Goal: Communication & Community: Answer question/provide support

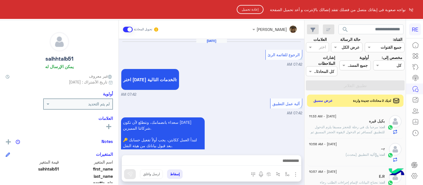
click at [250, 8] on button "إعادة تحميل" at bounding box center [250, 9] width 27 height 9
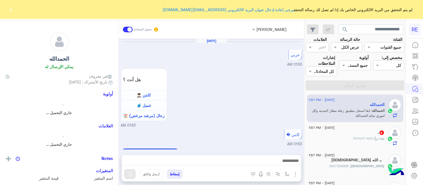
scroll to position [319, 0]
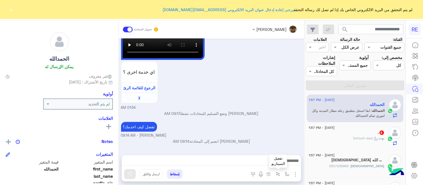
click at [281, 175] on button "button" at bounding box center [278, 174] width 9 height 9
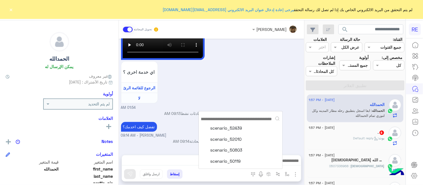
click at [267, 162] on div "scenario_52439 scenario_52010 scenario_50803 scenario_50119" at bounding box center [241, 140] width 84 height 53
click at [288, 174] on img "button" at bounding box center [287, 174] width 4 height 4
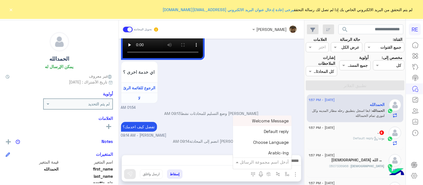
click at [263, 161] on input "text" at bounding box center [270, 162] width 38 height 6
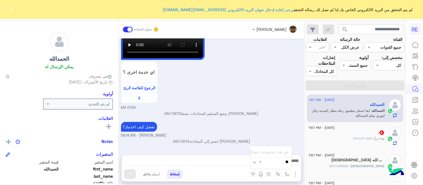
type input "*"
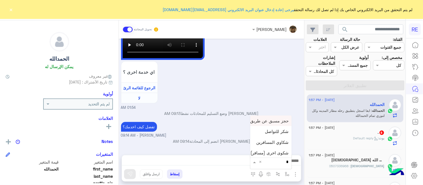
type input "**"
click at [262, 141] on span "شروط التسجيل ككابتن" at bounding box center [269, 141] width 40 height 5
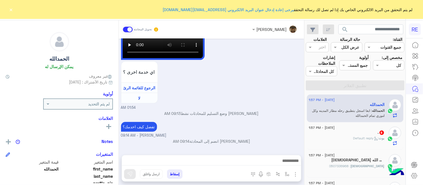
type textarea "**********"
click at [131, 176] on img at bounding box center [130, 175] width 6 height 6
click at [287, 172] on img "button" at bounding box center [287, 174] width 4 height 4
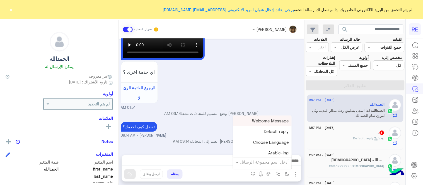
click at [264, 165] on div "أدخل اسم مجموعة الرسائل" at bounding box center [264, 162] width 49 height 6
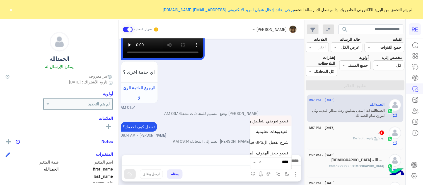
type input "*****"
drag, startPoint x: 252, startPoint y: 138, endPoint x: 261, endPoint y: 169, distance: 32.5
click at [261, 169] on div "أدخل اسم مجموعة الرسائل ***** × فيديو تعريفي بتطبيق رحلة-Introduction الفيديوها…" at bounding box center [271, 162] width 42 height 15
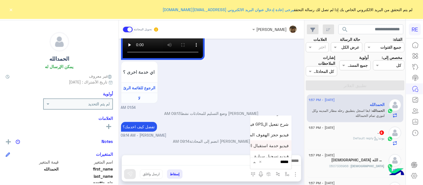
scroll to position [23, 0]
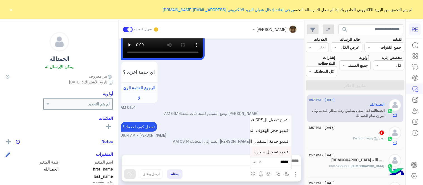
click at [262, 153] on span "فيديو تسجيل سيارة" at bounding box center [272, 152] width 34 height 5
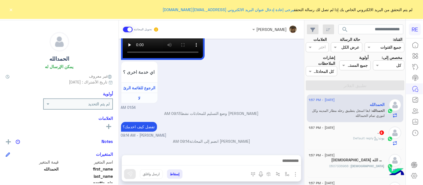
type textarea "**********"
click at [131, 170] on button at bounding box center [130, 175] width 12 height 10
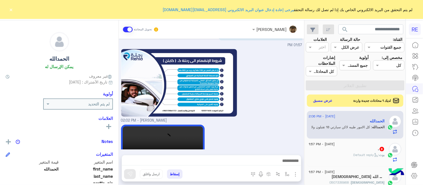
scroll to position [464, 0]
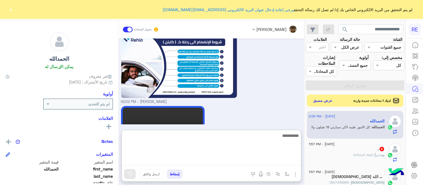
click at [279, 165] on textarea at bounding box center [211, 148] width 179 height 33
type textarea "****"
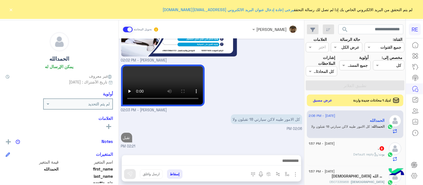
scroll to position [481, 0]
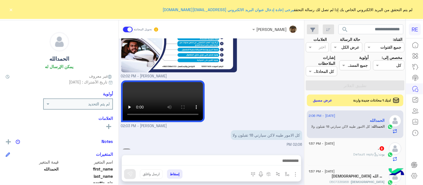
click at [321, 102] on button "عرض مسبق" at bounding box center [322, 101] width 23 height 8
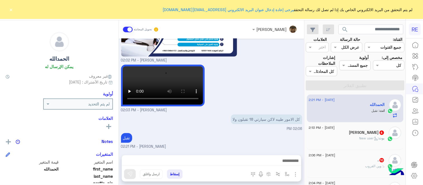
scroll to position [353, 0]
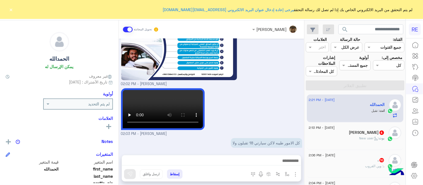
click at [268, 87] on div "[PERSON_NAME] - 02:03 PM" at bounding box center [211, 112] width 181 height 50
click at [347, 48] on input "text" at bounding box center [353, 48] width 13 height 6
click at [358, 89] on b "غير مقروءة" at bounding box center [350, 89] width 19 height 5
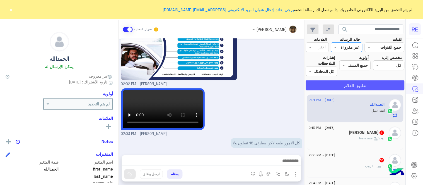
click at [348, 83] on button "تطبيق الفلاتر" at bounding box center [355, 86] width 99 height 10
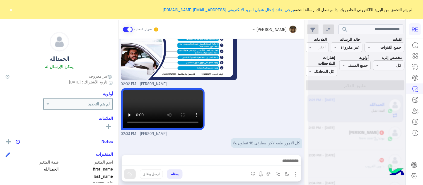
click at [10, 9] on button "×" at bounding box center [11, 10] width 6 height 6
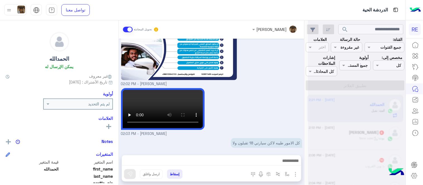
click at [263, 87] on div "[PERSON_NAME] - 02:03 PM" at bounding box center [211, 112] width 181 height 50
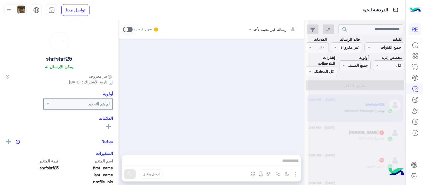
scroll to position [54, 0]
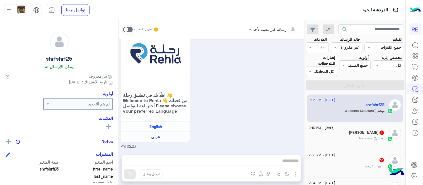
click at [126, 29] on span at bounding box center [128, 30] width 10 height 6
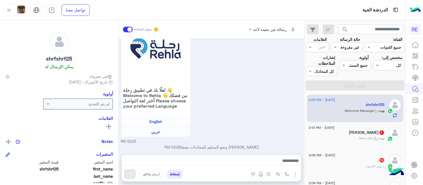
scroll to position [65, 0]
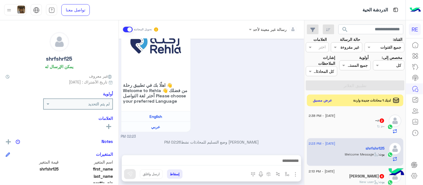
click at [325, 99] on button "عرض مسبق" at bounding box center [322, 101] width 23 height 8
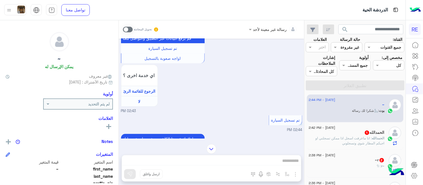
scroll to position [300, 0]
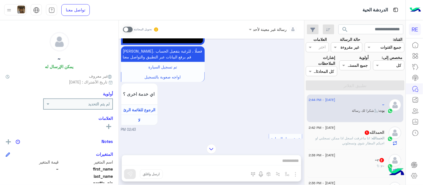
click at [125, 30] on span at bounding box center [128, 30] width 10 height 6
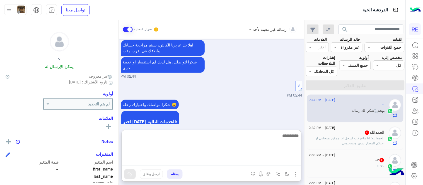
click at [223, 161] on textarea at bounding box center [211, 148] width 179 height 33
type textarea "**********"
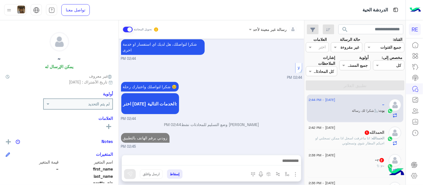
scroll to position [431, 0]
click at [361, 149] on div "22 August - 2:42 PM الحمدالله 1 الحمدالله : انا ماعرفت اسجل اذا ممكن تسجلني او …" at bounding box center [355, 137] width 97 height 28
click at [339, 135] on div "الحمدالله 1" at bounding box center [347, 134] width 76 height 6
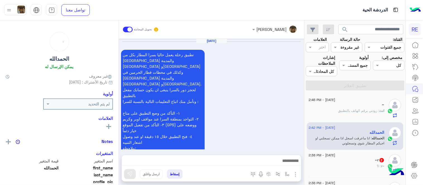
scroll to position [358, 0]
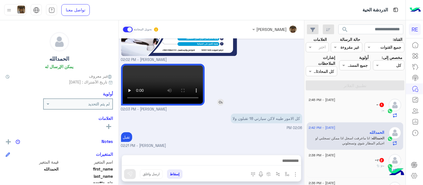
click at [222, 99] on img at bounding box center [220, 102] width 7 height 7
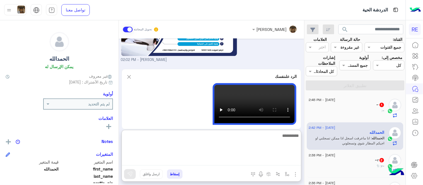
click at [186, 161] on textarea at bounding box center [211, 148] width 179 height 33
type textarea "**********"
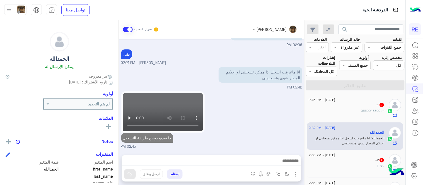
scroll to position [418, 0]
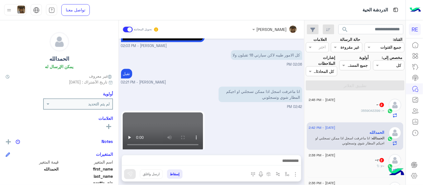
click at [235, 113] on div "ذا فيديو يوضح طريقة التسجيل 02:45 PM" at bounding box center [211, 140] width 181 height 60
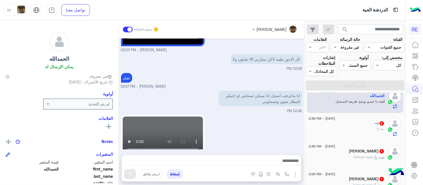
scroll to position [40, 0]
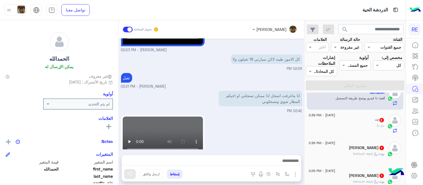
click at [353, 128] on div "~r : !؟" at bounding box center [347, 129] width 76 height 10
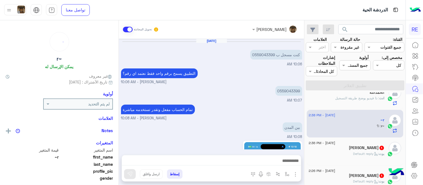
scroll to position [379, 0]
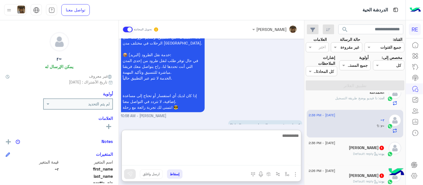
click at [235, 159] on textarea at bounding box center [211, 148] width 179 height 33
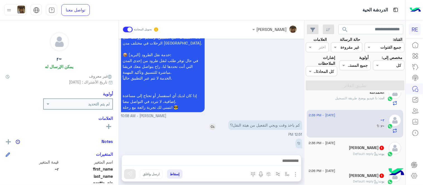
click at [204, 120] on div "كم ياخذ وقت ويجي التفعيل من هيئة النقل!؟" at bounding box center [250, 125] width 106 height 10
click at [209, 124] on img at bounding box center [212, 127] width 7 height 7
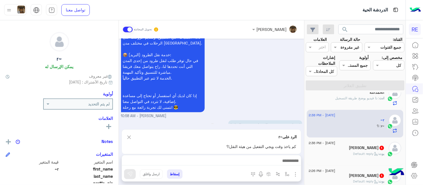
scroll to position [390, 0]
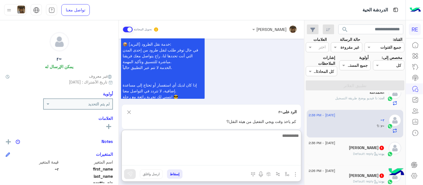
click at [219, 165] on textarea at bounding box center [211, 148] width 179 height 33
type textarea "**********"
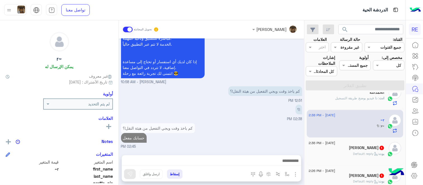
scroll to position [416, 0]
click at [354, 153] on span ": Default reply" at bounding box center [367, 154] width 26 height 4
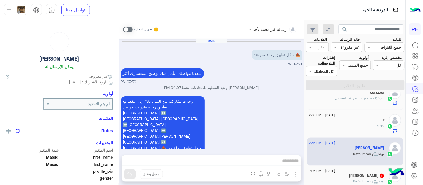
scroll to position [80, 0]
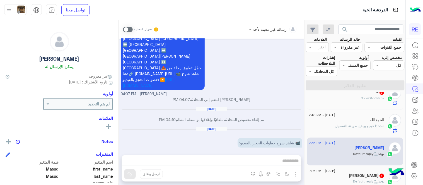
click at [128, 29] on span at bounding box center [128, 30] width 10 height 6
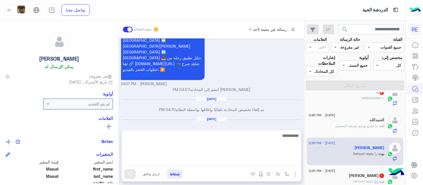
click at [223, 160] on textarea at bounding box center [211, 148] width 179 height 33
type textarea "**********"
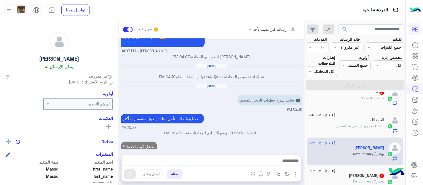
click at [264, 115] on div "Aug 15, 2025 📥 حمّل تطبيق رحلة من هنا: 03:30 PM سعدنا بتواصلك، نأمل منك توضيح ا…" at bounding box center [211, 94] width 185 height 111
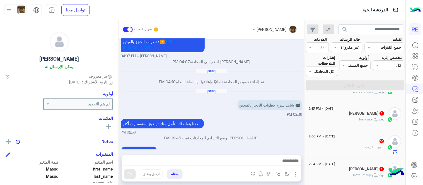
scroll to position [123, 0]
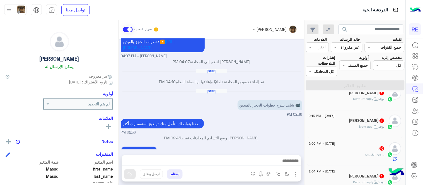
click at [347, 99] on div "بوت : Default reply" at bounding box center [347, 102] width 76 height 10
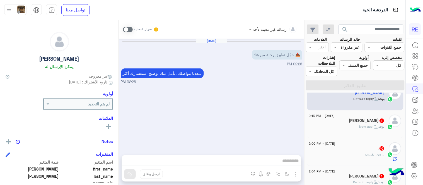
click at [129, 30] on span at bounding box center [128, 30] width 10 height 6
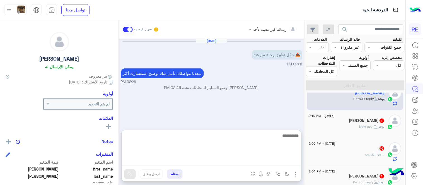
click at [191, 158] on textarea at bounding box center [211, 148] width 179 height 33
paste textarea "**********"
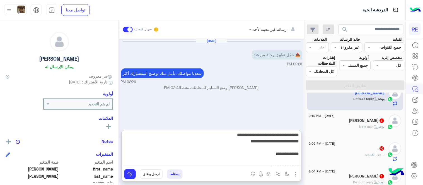
drag, startPoint x: 268, startPoint y: 152, endPoint x: 301, endPoint y: 154, distance: 33.5
click at [301, 154] on textarea "**********" at bounding box center [211, 148] width 179 height 33
drag, startPoint x: 263, startPoint y: 154, endPoint x: 302, endPoint y: 155, distance: 38.8
click at [302, 155] on div "**********" at bounding box center [211, 103] width 185 height 167
type textarea "**********"
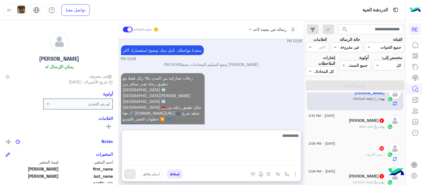
scroll to position [10, 0]
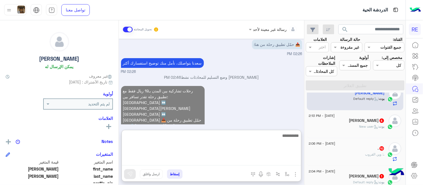
click at [276, 114] on div "رحلات تشاركية بين المدن بـ19 ريال فقط مع تطبيق رحلة تقدر تسافر بين: الدمام ↔️ ا…" at bounding box center [211, 117] width 181 height 65
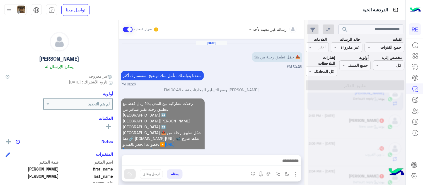
scroll to position [0, 0]
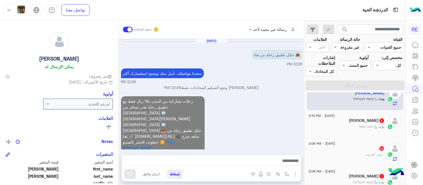
click at [335, 128] on div "بوت : New user" at bounding box center [347, 129] width 76 height 10
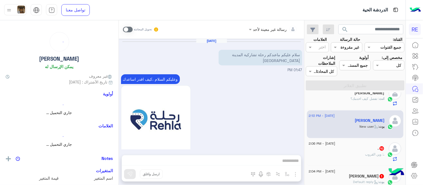
scroll to position [303, 0]
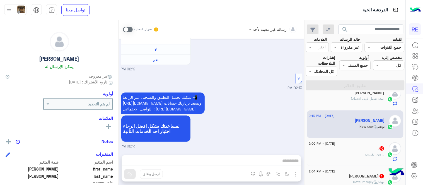
click at [128, 29] on span at bounding box center [128, 30] width 10 height 6
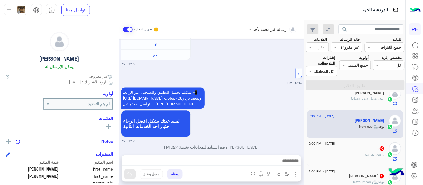
scroll to position [313, 0]
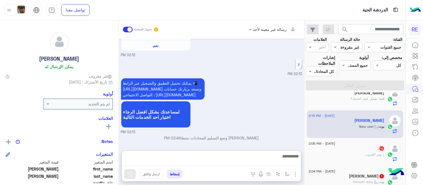
click at [259, 163] on textarea at bounding box center [211, 159] width 179 height 13
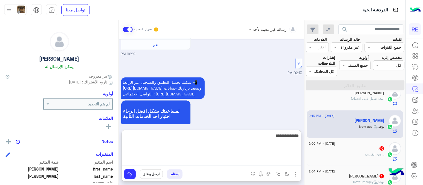
type textarea "**********"
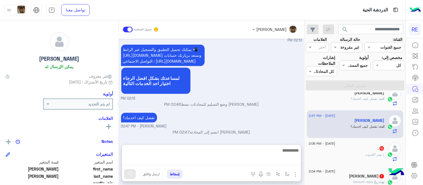
scroll to position [356, 0]
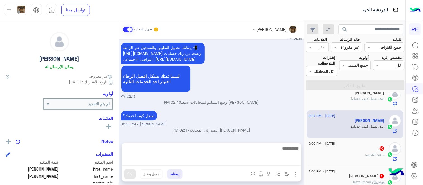
click at [258, 73] on div "يمكنك تحميل التطبيق والتسجيل عبر الرابط 📲 http://onelink.to/Rehla ونسعد بزيارتك…" at bounding box center [211, 70] width 181 height 58
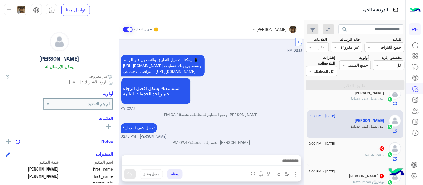
click at [341, 156] on div ". : وين القروب" at bounding box center [347, 157] width 76 height 10
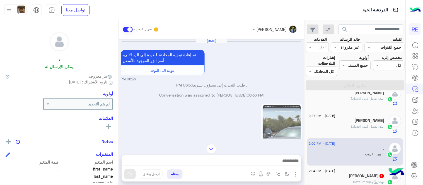
scroll to position [288, 0]
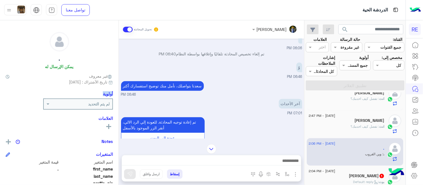
drag, startPoint x: 119, startPoint y: 106, endPoint x: 116, endPoint y: 88, distance: 18.5
click at [116, 88] on mat-drawer ". يمكن الإرسال له غير معروف تاريخ الأشتراك : 08/17/2025 أولوية لم يتم التحديد ا…" at bounding box center [59, 103] width 119 height 167
drag, startPoint x: 218, startPoint y: 156, endPoint x: 221, endPoint y: 160, distance: 5.6
click at [221, 160] on div at bounding box center [211, 163] width 179 height 14
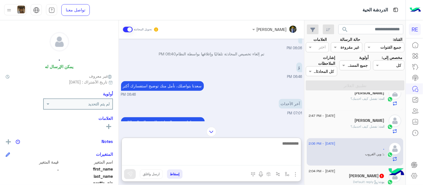
click at [221, 160] on textarea at bounding box center [211, 153] width 179 height 26
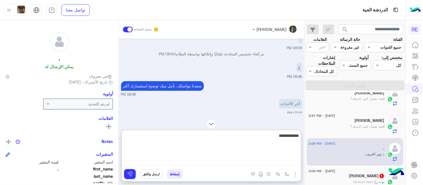
type textarea "**********"
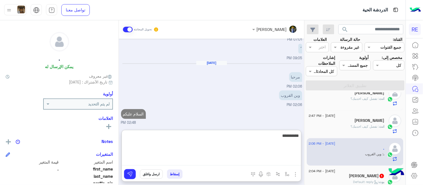
scroll to position [445, 0]
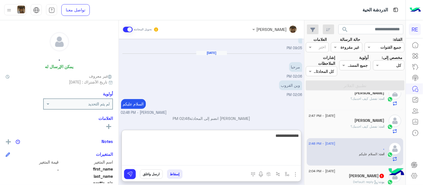
type textarea "**********"
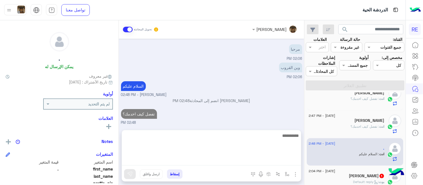
scroll to position [450, 0]
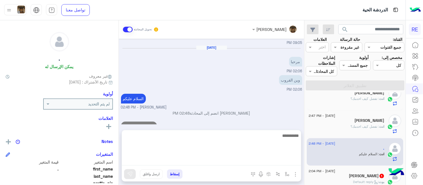
click at [339, 181] on div "بوت : Default reply" at bounding box center [347, 185] width 76 height 10
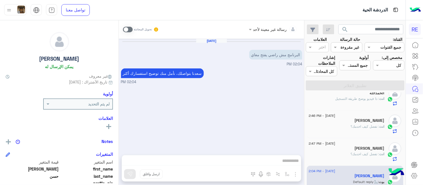
click at [128, 31] on span at bounding box center [128, 30] width 10 height 6
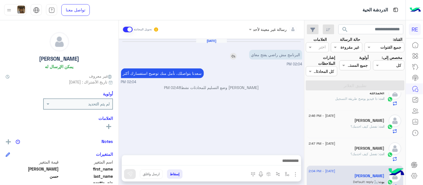
click at [234, 56] on img at bounding box center [233, 56] width 7 height 7
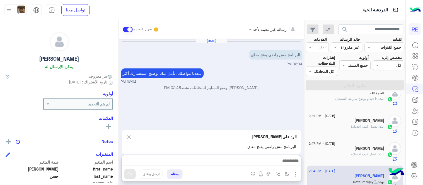
click at [229, 163] on textarea at bounding box center [211, 162] width 179 height 8
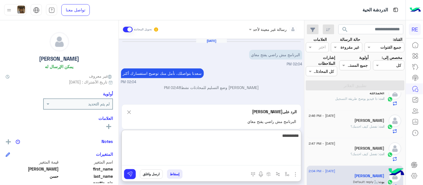
type textarea "**********"
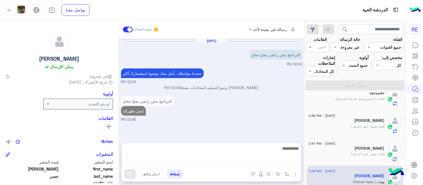
click at [235, 110] on div "البرنامج مش راضي يفتح معاي ايش يظهرلك 02:48 PM" at bounding box center [211, 109] width 181 height 28
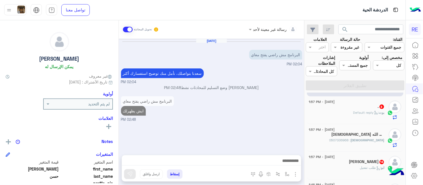
scroll to position [222, 0]
click at [358, 110] on span ": Default reply" at bounding box center [367, 111] width 26 height 4
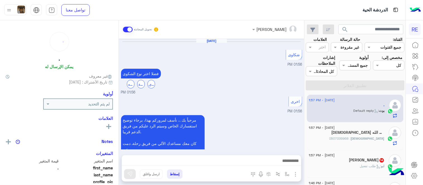
scroll to position [252, 0]
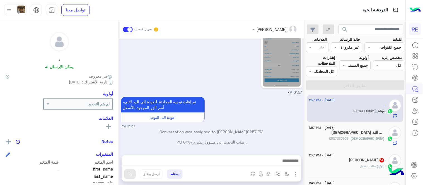
click at [120, 141] on div "Aug 22, 2025 شكاوى 01:56 PM فضلا اختر نوع الشكوى ماليه تقنية اخرى 01:56 PM اخرى…" at bounding box center [211, 94] width 185 height 111
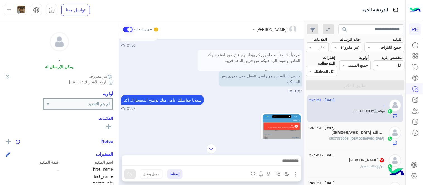
scroll to position [155, 0]
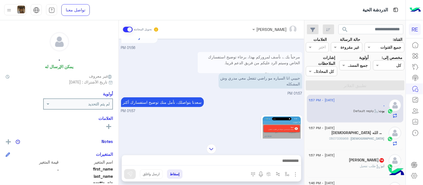
click at [292, 132] on img at bounding box center [282, 151] width 38 height 68
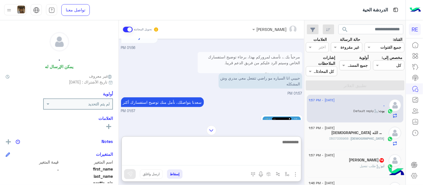
click at [243, 162] on textarea at bounding box center [211, 152] width 179 height 27
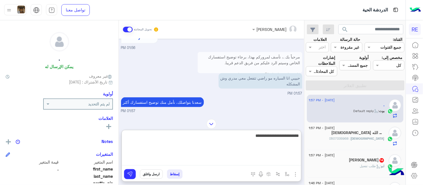
type textarea "**********"
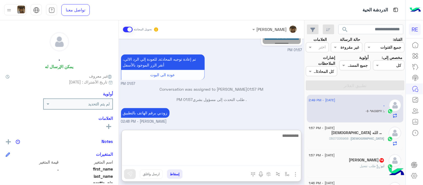
scroll to position [324, 0]
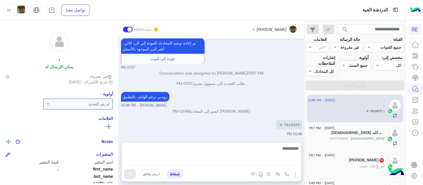
click at [257, 87] on div "Aug 22, 2025 شكاوى 01:56 PM فضلا اختر نوع الشكوى ماليه تقنية اخرى 01:56 PM اخرى…" at bounding box center [211, 88] width 185 height 99
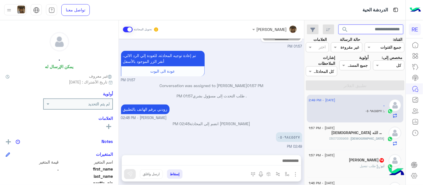
click at [372, 28] on input "text" at bounding box center [371, 30] width 65 height 10
paste input "*********"
type input "*********"
click at [339, 25] on button "search" at bounding box center [346, 31] width 14 height 12
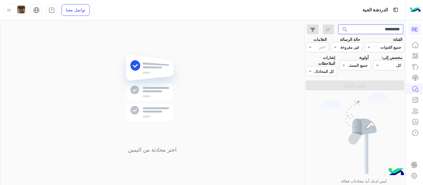
click at [379, 29] on input "*********" at bounding box center [371, 30] width 65 height 10
click at [339, 25] on button "search" at bounding box center [346, 31] width 14 height 12
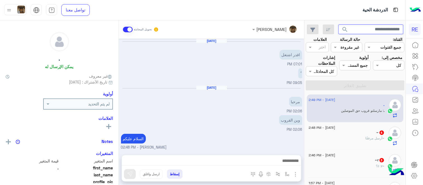
scroll to position [84, 0]
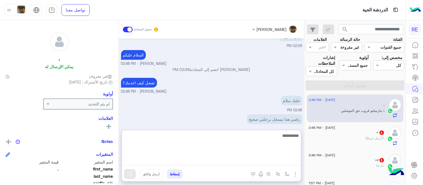
click at [249, 165] on textarea at bounding box center [211, 148] width 179 height 33
type textarea "*********"
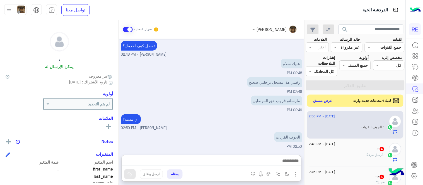
click at [209, 113] on div "اي مدينة؟ عبير زكريا - 02:50 PM" at bounding box center [211, 122] width 181 height 18
click at [90, 38] on div ". يمكن الإرسال له" at bounding box center [59, 51] width 107 height 39
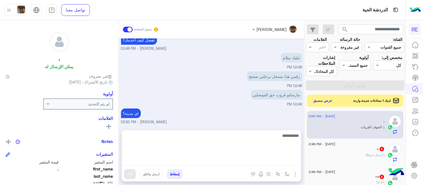
click at [252, 165] on textarea at bounding box center [211, 148] width 179 height 33
paste textarea "**********"
type textarea "**********"
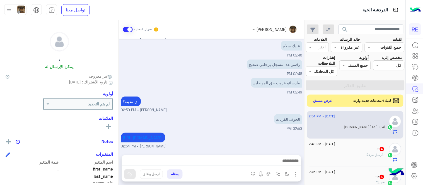
click at [244, 132] on div "https://chat.whatsapp.com/KHzzU3EaANeBH3W4ywshGm عبير زكريا - 02:54 PM" at bounding box center [211, 141] width 181 height 18
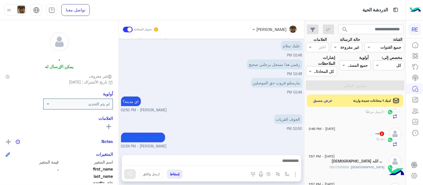
scroll to position [16, 0]
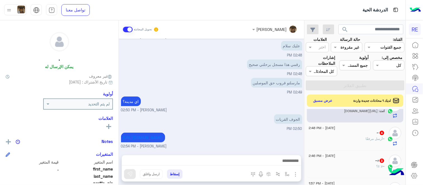
click at [351, 131] on div "~ 4" at bounding box center [347, 134] width 76 height 6
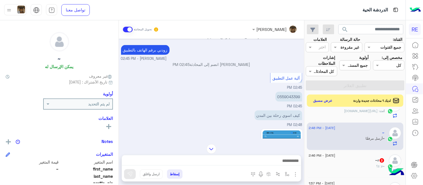
scroll to position [114, 0]
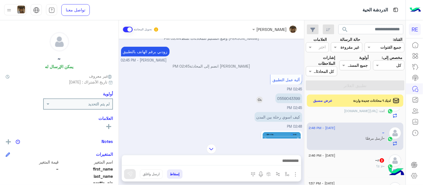
click at [276, 100] on p "0559043399" at bounding box center [289, 99] width 27 height 10
copy p "0559043399"
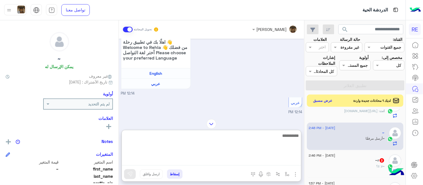
click at [220, 161] on textarea at bounding box center [211, 148] width 179 height 33
type textarea "**********"
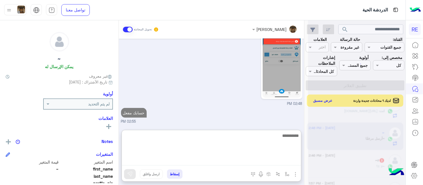
scroll to position [2195, 0]
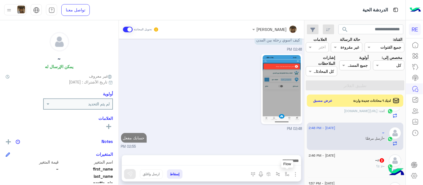
click at [283, 172] on button "button" at bounding box center [287, 174] width 9 height 9
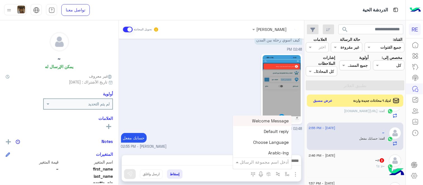
click at [258, 161] on input "text" at bounding box center [270, 162] width 38 height 6
type input "*"
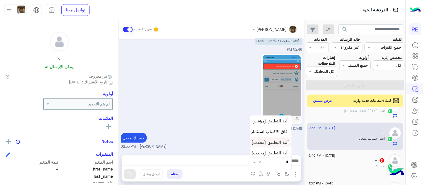
click at [252, 140] on span "آلية التطبيق (محدث)" at bounding box center [270, 142] width 37 height 5
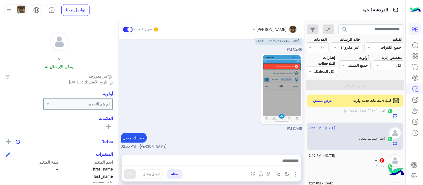
type textarea "**********"
click at [127, 173] on img at bounding box center [130, 175] width 6 height 6
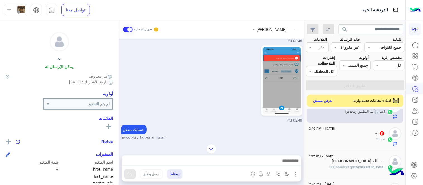
scroll to position [2410, 0]
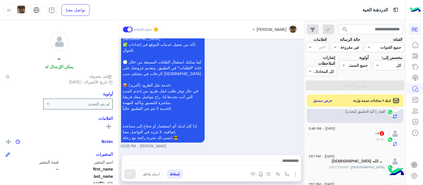
click at [331, 137] on div "~r : !!؟" at bounding box center [347, 142] width 76 height 10
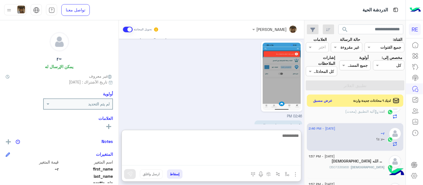
scroll to position [455, 0]
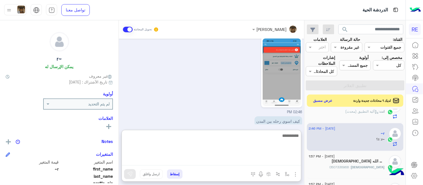
click at [177, 160] on textarea at bounding box center [211, 148] width 179 height 33
type textarea "**********"
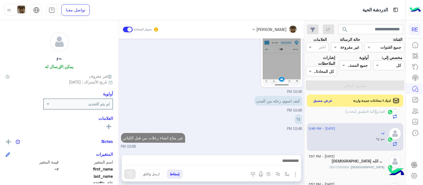
click at [209, 114] on div "Aug 22, 2025 بين المدن 10:08 AM ماعرفت له 10:18 AM ممكن تعلمني 10:18 AM سعداء ب…" at bounding box center [211, 94] width 185 height 111
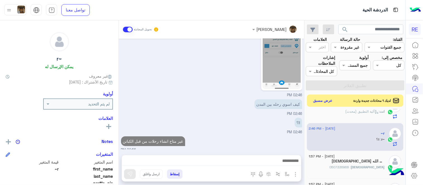
scroll to position [468, 0]
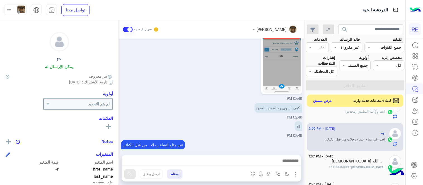
click at [339, 165] on div "لاإله : 0507336968" at bounding box center [347, 170] width 76 height 10
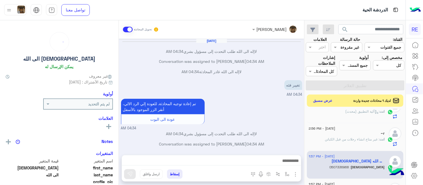
scroll to position [48, 0]
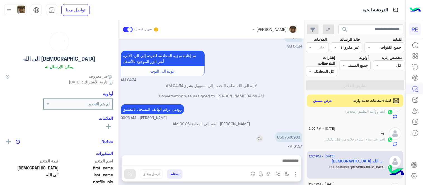
click at [276, 139] on p "0507336968" at bounding box center [289, 137] width 27 height 10
copy p "0507336968"
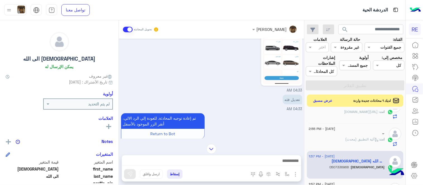
scroll to position [472, 0]
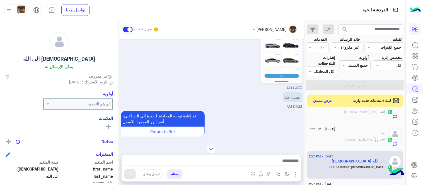
click at [121, 109] on div "تعديل فئه 04:33 AM" at bounding box center [211, 100] width 181 height 19
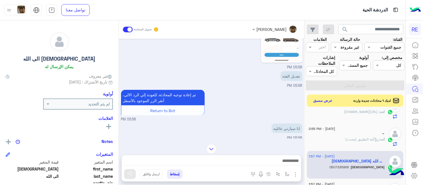
scroll to position [149, 0]
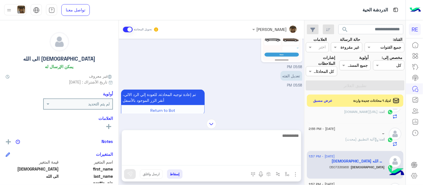
click at [248, 162] on textarea at bounding box center [211, 148] width 179 height 33
type textarea "**********"
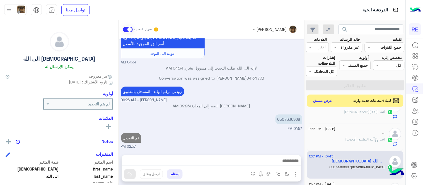
scroll to position [933, 0]
click at [242, 108] on div "Aug 21, 2025 كابتن � 05:58 PM اختر احد الخدمات التالية: 05:58 PM تعديل البيانات…" at bounding box center [211, 94] width 185 height 111
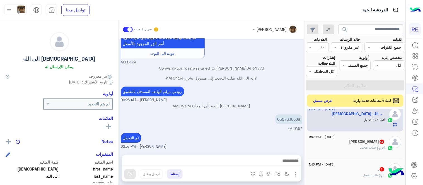
scroll to position [93, 0]
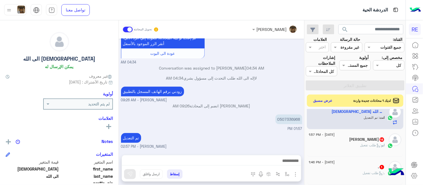
click at [334, 143] on div "ابو : طلب تفعيل" at bounding box center [347, 148] width 76 height 10
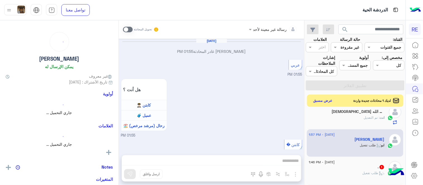
scroll to position [380, 0]
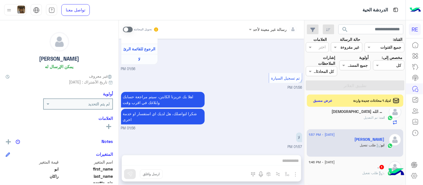
click at [123, 27] on span at bounding box center [128, 30] width 10 height 6
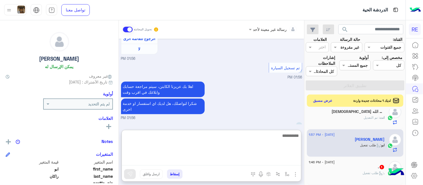
click at [210, 164] on textarea at bounding box center [211, 148] width 179 height 33
type textarea "**********"
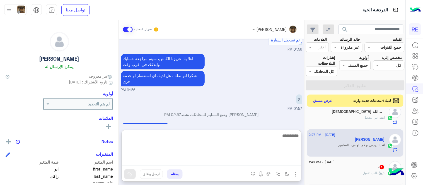
scroll to position [433, 0]
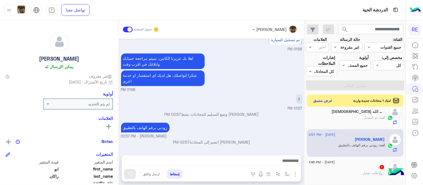
click at [243, 80] on div "Aug 22, 2025 ابو راكان غادر المحادثة 01:55 PM عربي 01:55 PM هل أنت ؟ كابتن 👨🏻‍✈…" at bounding box center [211, 94] width 185 height 111
click at [145, 130] on p "زودني برقم الهاتف بالتطبيق" at bounding box center [145, 128] width 49 height 10
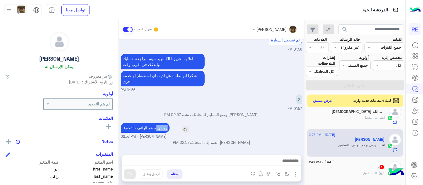
click at [145, 130] on p "زودني برقم الهاتف بالتطبيق" at bounding box center [145, 128] width 49 height 10
click at [344, 165] on div ". 1" at bounding box center [347, 168] width 76 height 6
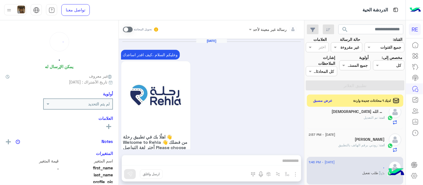
scroll to position [519, 0]
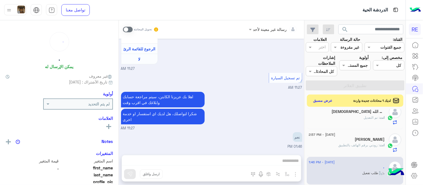
click at [123, 28] on span at bounding box center [128, 30] width 10 height 6
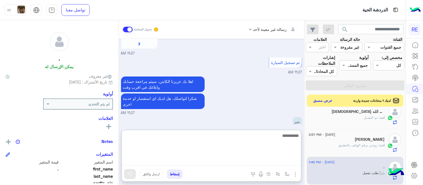
click at [176, 163] on textarea at bounding box center [211, 148] width 179 height 33
paste textarea "**********"
type textarea "**********"
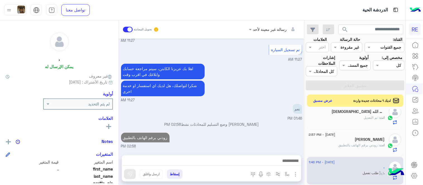
click at [243, 109] on div "Aug 22, 2025 وعليكم السلام ،كيف اقدر اساعدك اهلًا بك في تطبيق رحلة 👋 Welcome to…" at bounding box center [211, 94] width 185 height 111
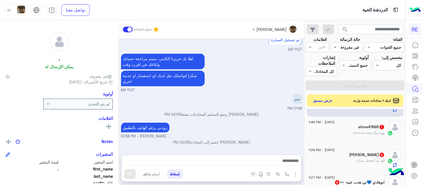
scroll to position [163, 0]
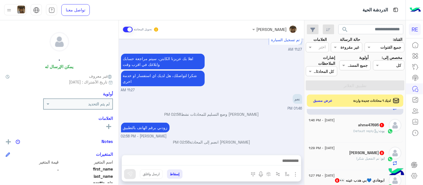
click at [336, 129] on div "بوت : Default reply" at bounding box center [347, 134] width 76 height 10
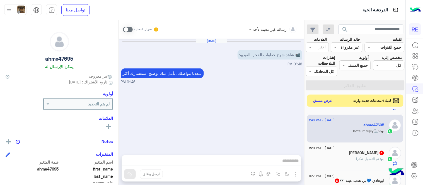
scroll to position [163, 0]
click at [123, 28] on span at bounding box center [128, 30] width 10 height 6
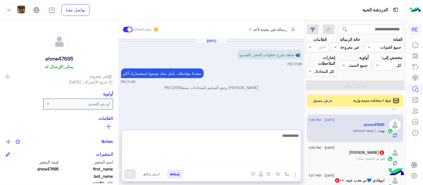
click at [193, 160] on textarea at bounding box center [211, 148] width 179 height 33
paste textarea "**********"
drag, startPoint x: 250, startPoint y: 145, endPoint x: 289, endPoint y: 142, distance: 38.4
click at [289, 142] on mat-drawer-container "search القناة: القناه جميع القنوات حالة الرسالة القناه غير مقروءة العلامات اختر…" at bounding box center [203, 103] width 406 height 167
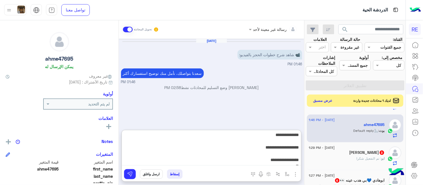
scroll to position [13, 0]
type textarea "**********"
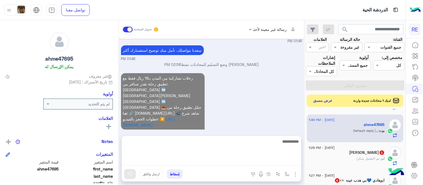
scroll to position [0, 0]
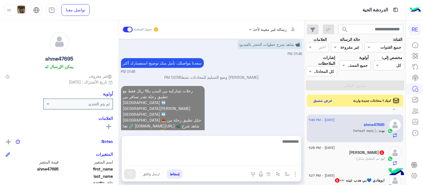
click at [260, 71] on div "Aug 22, 2025 📹 شاهد شرح خطوات الحجز بالفيديو: 01:46 PM سعدنا بتواصلك، نأمل منك …" at bounding box center [211, 85] width 185 height 92
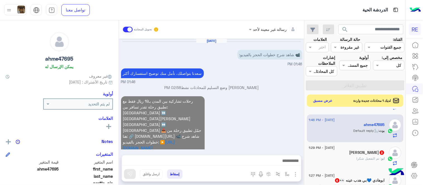
click at [322, 157] on div "ابو : تم التفعيل شكرا" at bounding box center [347, 161] width 76 height 10
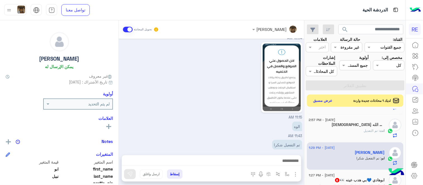
scroll to position [148, 0]
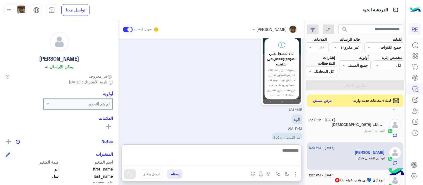
click at [224, 160] on textarea at bounding box center [211, 156] width 179 height 19
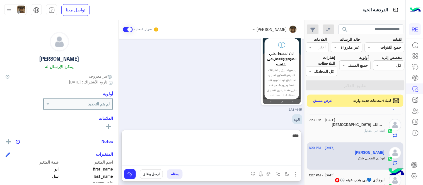
type textarea "****"
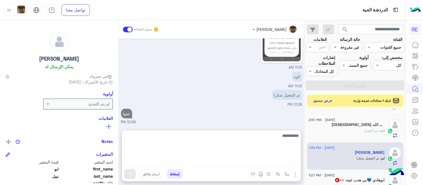
scroll to position [172, 0]
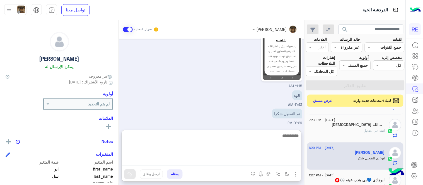
click at [327, 178] on div "ابوهادي 💙بي هدب عينه 👀 6" at bounding box center [347, 181] width 76 height 6
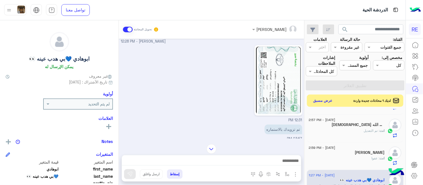
scroll to position [221, 0]
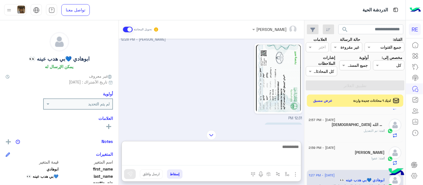
click at [194, 161] on textarea at bounding box center [211, 155] width 179 height 22
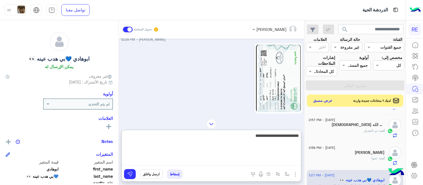
type textarea "**********"
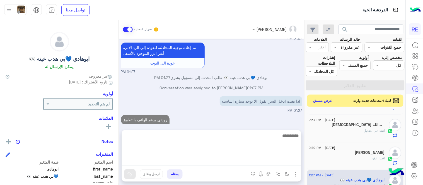
scroll to position [571, 0]
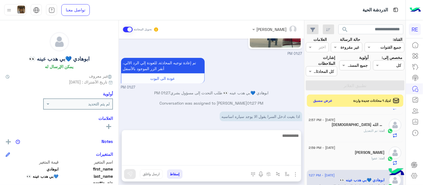
click at [209, 114] on div "Aug 21, 2025 Conversation was assigned to Zahraa Alfadhl 11:50 AM ادخل خانة ادا…" at bounding box center [211, 82] width 185 height 86
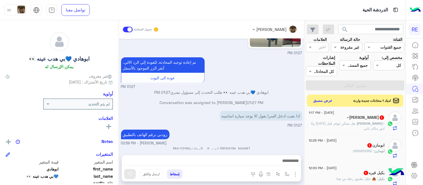
scroll to position [254, 0]
click at [336, 122] on div "~يوسف : هل ممكن تتوفر قبل 2025/8/25 ولا ادور مكان ثاني" at bounding box center [347, 126] width 76 height 10
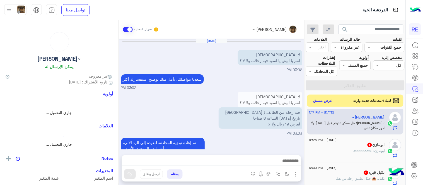
scroll to position [133, 0]
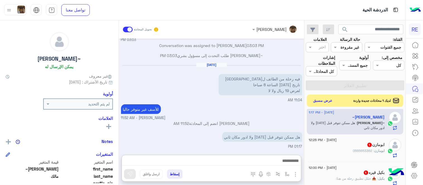
click at [222, 161] on textarea at bounding box center [211, 162] width 179 height 8
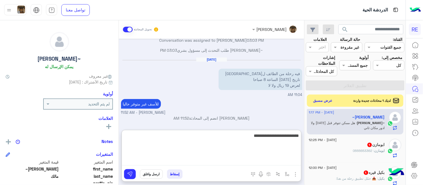
type textarea "**********"
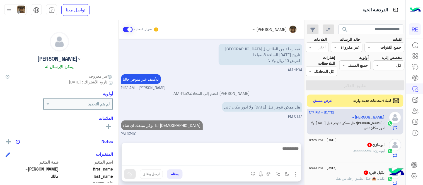
click at [250, 110] on div "Aug 21, 2025 لا اله الا الله انتم يا ابيض يا اسود فيه رحلات ولا لا ؟ 03:02 PM س…" at bounding box center [211, 88] width 185 height 99
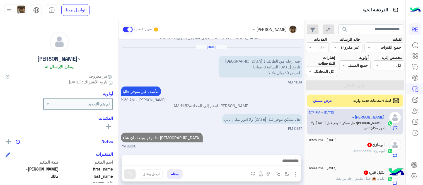
click at [354, 143] on div "ابومازن 1" at bounding box center [347, 146] width 76 height 6
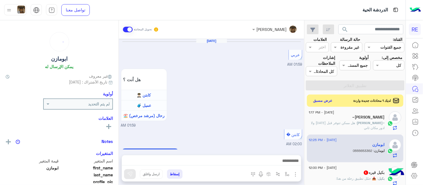
scroll to position [349, 0]
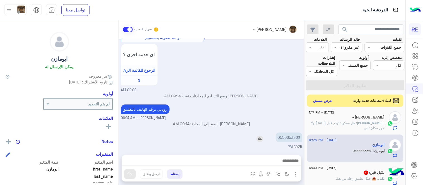
click at [276, 139] on p "0555653362" at bounding box center [289, 138] width 26 height 10
copy p "0555653362"
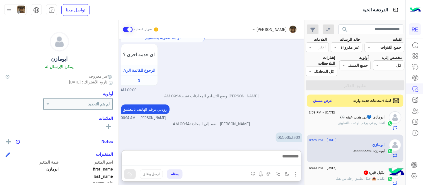
click at [195, 161] on textarea at bounding box center [211, 159] width 179 height 13
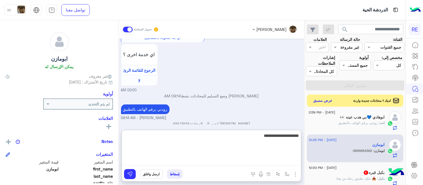
type textarea "**********"
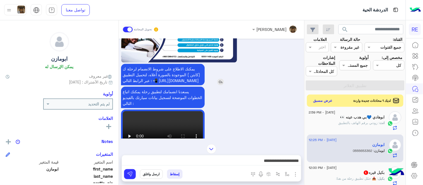
scroll to position [200, 0]
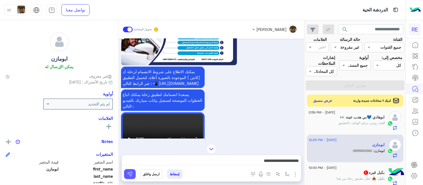
click at [127, 172] on img at bounding box center [130, 175] width 6 height 6
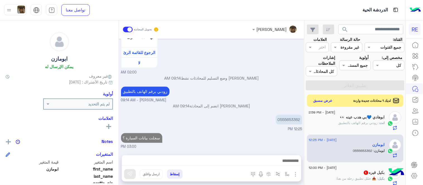
click at [349, 167] on div "22 August - 12:00 PM" at bounding box center [347, 169] width 76 height 4
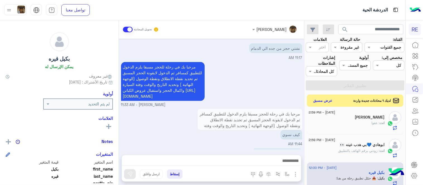
scroll to position [199, 0]
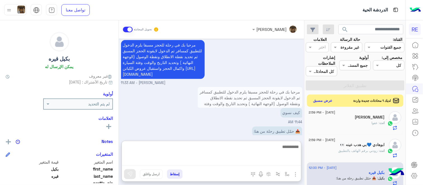
click at [226, 165] on textarea at bounding box center [211, 155] width 179 height 22
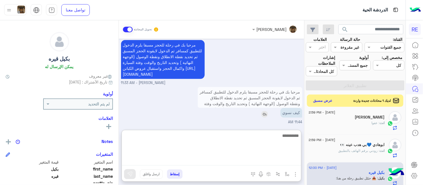
click at [261, 118] on img at bounding box center [264, 114] width 7 height 7
click at [231, 164] on textarea at bounding box center [211, 162] width 179 height 8
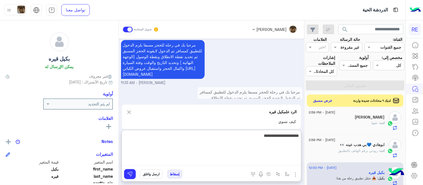
type textarea "**********"
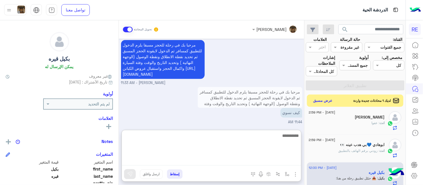
scroll to position [252, 0]
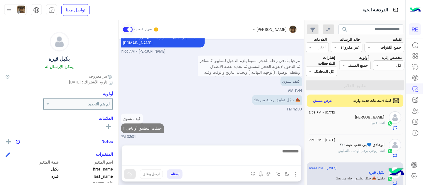
click at [272, 117] on div "كيف نسوي حملت التطبيق أو باقي ؟ 03:01 PM" at bounding box center [211, 127] width 181 height 28
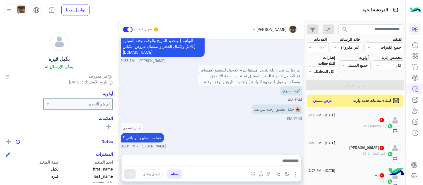
scroll to position [74, 0]
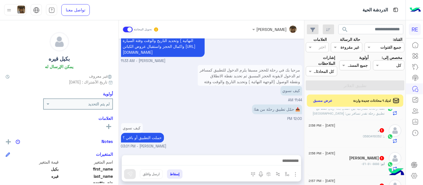
click at [345, 128] on div ". 1" at bounding box center [347, 131] width 76 height 6
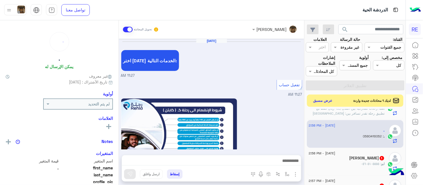
scroll to position [328, 0]
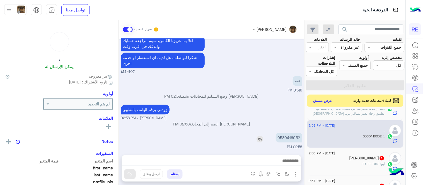
click at [276, 137] on p "0580416052" at bounding box center [289, 138] width 26 height 10
copy p "0580416052"
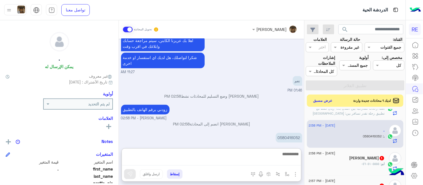
click at [227, 162] on textarea at bounding box center [211, 158] width 179 height 15
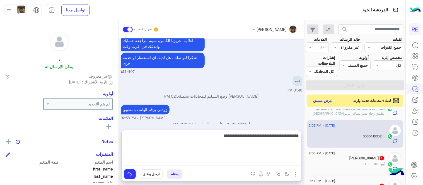
type textarea "**********"
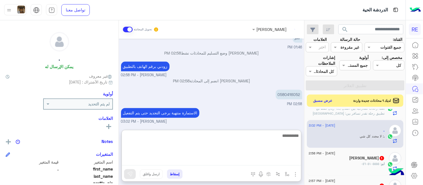
scroll to position [389, 0]
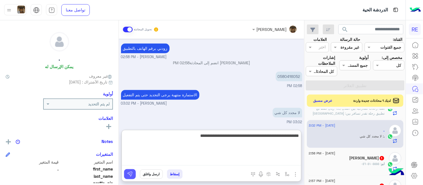
type textarea "**********"
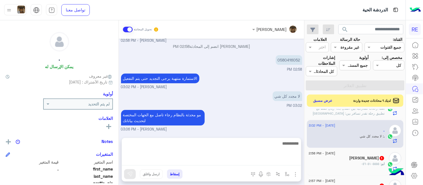
scroll to position [388, 0]
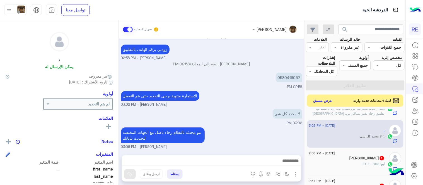
click at [342, 156] on div "ابو راكان 1" at bounding box center [347, 159] width 76 height 6
click at [353, 162] on div "ابو : ٠٥٦٠٥١٠٥٥٥٥" at bounding box center [347, 167] width 76 height 10
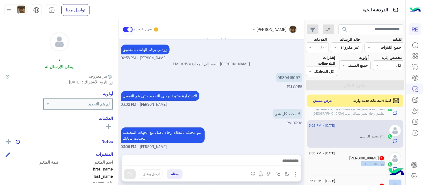
click at [353, 162] on div "ابو : ٠٥٦٠٥١٠٥٥٥٥" at bounding box center [347, 167] width 76 height 10
click at [353, 180] on div "22 August - 2:57 PM" at bounding box center [347, 182] width 76 height 4
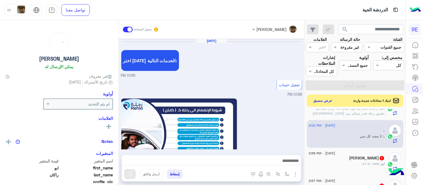
scroll to position [328, 0]
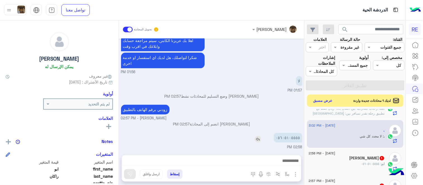
click at [274, 138] on p "٠٥٦٠٥١٠٥٥٥٥" at bounding box center [288, 138] width 28 height 10
copy p "٠٥٦٠٥١٠٥٥٥٥"
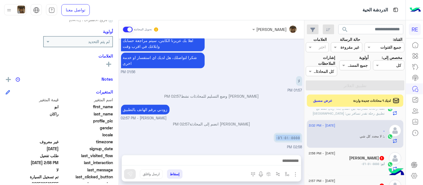
scroll to position [114, 0]
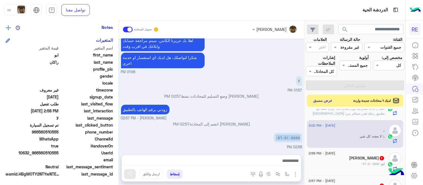
drag, startPoint x: 46, startPoint y: 151, endPoint x: 42, endPoint y: 134, distance: 17.0
click at [42, 134] on div "المتغيرات اسم المتغير قيمة المتغير first_name ابو last_name راكان profile_pic g…" at bounding box center [59, 107] width 107 height 141
click at [42, 134] on span "966560510555" at bounding box center [32, 132] width 53 height 6
drag, startPoint x: 23, startPoint y: 133, endPoint x: 43, endPoint y: 134, distance: 19.8
click at [43, 134] on div "phone_number 966560510555" at bounding box center [59, 132] width 107 height 7
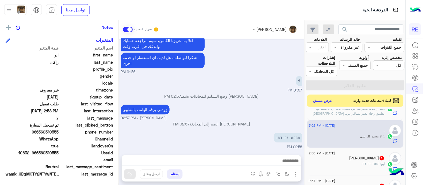
copy span "560510555"
click at [349, 162] on div "ابو : ٠٥٦٠٥١٠٥٥٥٥" at bounding box center [347, 167] width 76 height 10
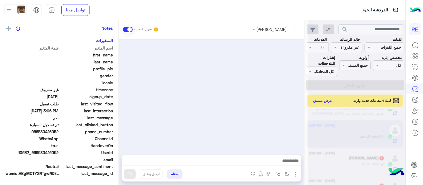
scroll to position [113, 0]
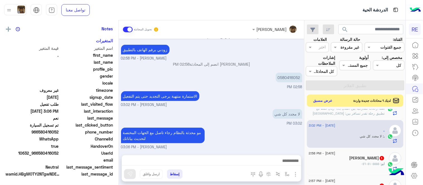
click at [349, 162] on div "ابو : ٠٥٦٠٥١٠٥٥٥٥" at bounding box center [347, 167] width 76 height 10
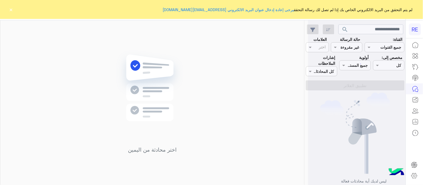
click at [347, 45] on div at bounding box center [357, 94] width 98 height 185
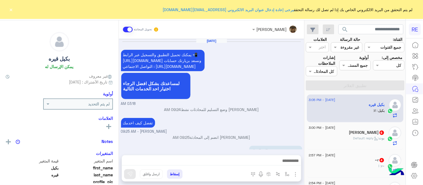
scroll to position [171, 0]
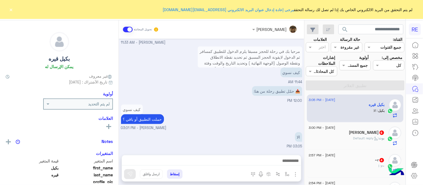
click at [347, 45] on input "text" at bounding box center [353, 48] width 13 height 6
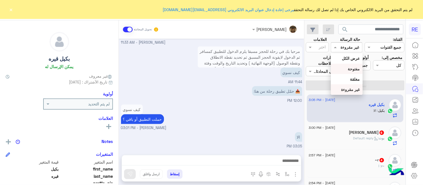
click at [350, 71] on b "مفتوحة" at bounding box center [354, 69] width 12 height 5
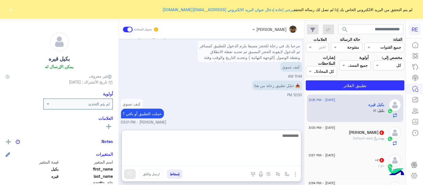
click at [257, 163] on textarea at bounding box center [211, 148] width 179 height 33
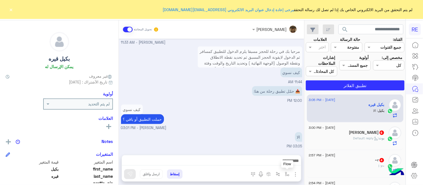
click at [289, 177] on button "button" at bounding box center [287, 174] width 9 height 9
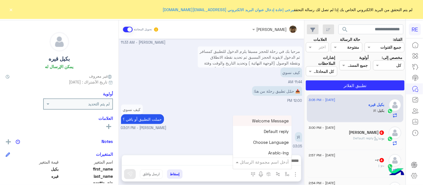
click at [277, 164] on input "text" at bounding box center [270, 162] width 38 height 6
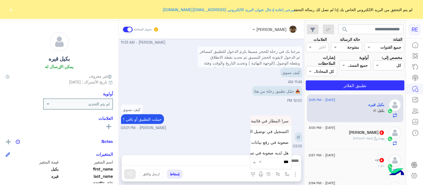
type input "****"
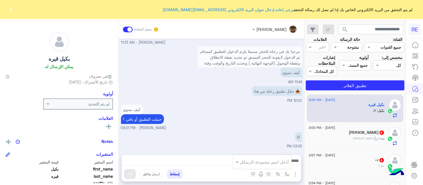
click at [250, 101] on div "📥 حمّل تطبيق رحلة من هنا: 12:00 PM" at bounding box center [211, 94] width 181 height 19
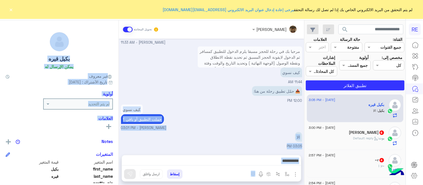
drag, startPoint x: 118, startPoint y: 133, endPoint x: 121, endPoint y: 105, distance: 27.4
click at [121, 105] on mat-drawer-container "عبير زكريا تحويل المحادثة Aug 22, 2025 يمكنك تحميل التطبيق والتسجيل عبر الرابط …" at bounding box center [152, 103] width 304 height 167
click at [121, 105] on div "Aug 22, 2025 يمكنك تحميل التطبيق والتسجيل عبر الرابط 📲 http://onelink.to/Rehla …" at bounding box center [211, 94] width 185 height 111
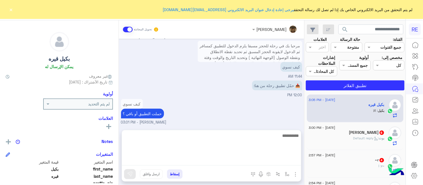
click at [240, 158] on textarea at bounding box center [211, 148] width 179 height 33
paste textarea "**********"
type textarea "**********"
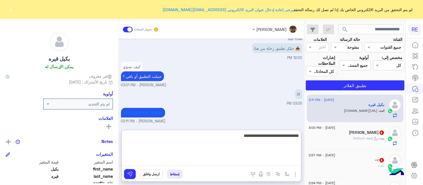
type textarea "**********"
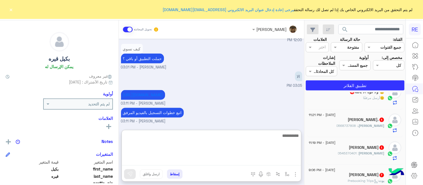
scroll to position [0, 0]
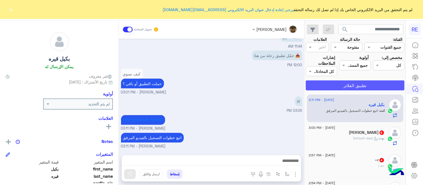
click at [351, 86] on button "تطبيق الفلاتر" at bounding box center [355, 86] width 99 height 10
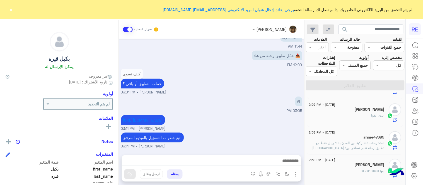
scroll to position [163, 0]
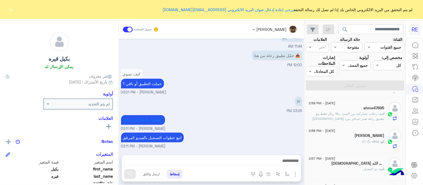
click at [341, 140] on div "ابو : ٠٥٦٠٥١٠٥٥٥٥" at bounding box center [347, 144] width 76 height 10
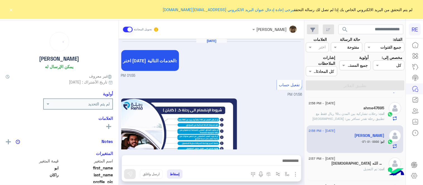
scroll to position [328, 0]
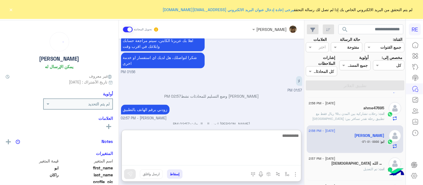
click at [234, 157] on textarea at bounding box center [211, 148] width 179 height 33
type textarea "**********"
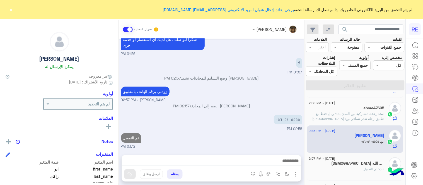
scroll to position [346, 0]
click at [225, 129] on div "عبير زكريا تحويل المحادثة Aug 22, 2025 اختر احد الخدمات التالية: 01:55 PM تفعيل…" at bounding box center [211, 103] width 185 height 167
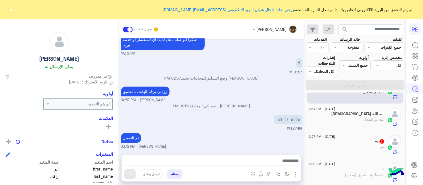
scroll to position [215, 0]
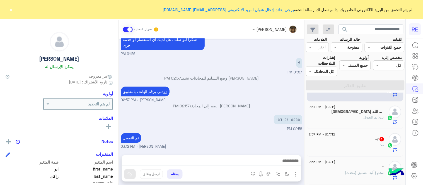
click at [349, 143] on div "~r : ا" at bounding box center [347, 148] width 76 height 10
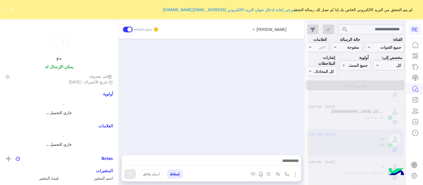
scroll to position [153, 0]
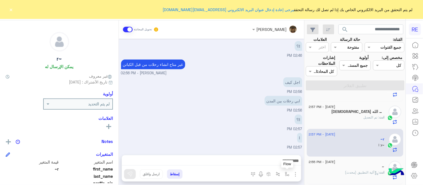
click at [285, 172] on img "button" at bounding box center [287, 174] width 4 height 4
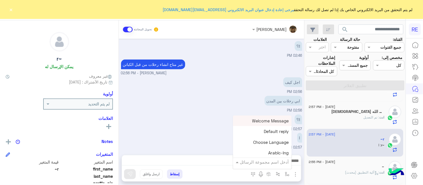
click at [251, 160] on input "text" at bounding box center [270, 162] width 38 height 6
type input "*"
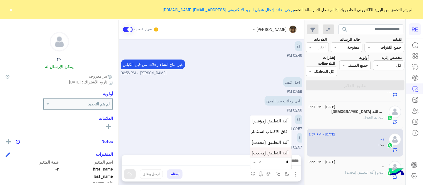
click at [247, 152] on span "آلية التطبيق (محدث)‎ نسخة 1 من‎" at bounding box center [260, 153] width 58 height 5
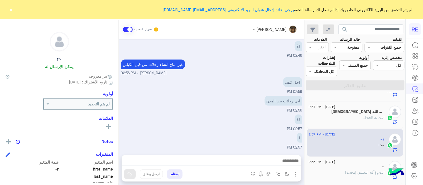
type textarea "**********"
click at [124, 172] on button at bounding box center [130, 175] width 12 height 10
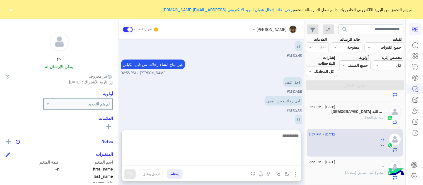
click at [172, 162] on textarea at bounding box center [211, 148] width 179 height 33
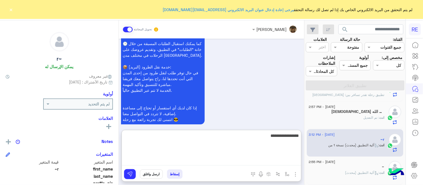
type textarea "**********"
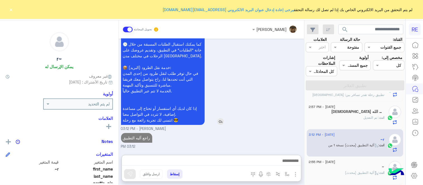
click at [214, 88] on div "سعداء بانضمامك، ونتطلع لأن تكون أحد شركائنا المميزين. 🔑 لتبدأ العمل ككابتن، يجب…" at bounding box center [178, 6] width 115 height 238
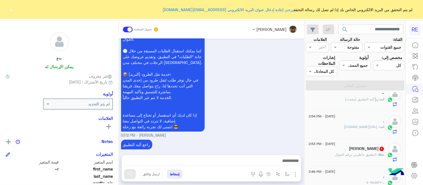
scroll to position [299, 0]
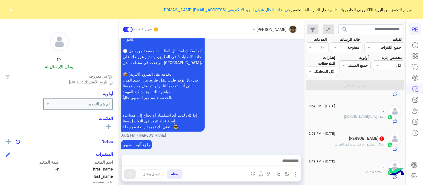
click at [340, 143] on span ": التطبيق حاظرني برقم الجوال" at bounding box center [358, 145] width 44 height 4
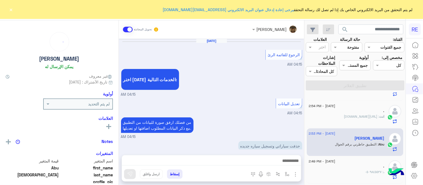
scroll to position [115, 0]
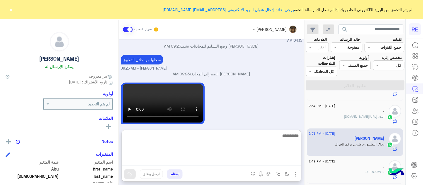
click at [227, 161] on textarea at bounding box center [211, 148] width 179 height 33
type textarea "*"
type textarea "**********"
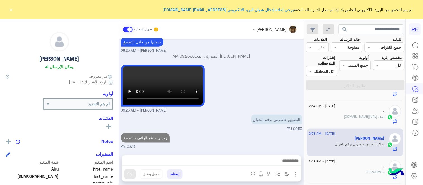
scroll to position [133, 0]
click at [218, 128] on div "عبير زكريا تحويل المحادثة Aug 22, 2025 الرجوع للقائمة الرئ 04:15 AM اختر احد ال…" at bounding box center [211, 103] width 185 height 167
click at [341, 170] on div ". : ٠٥٠٩٨٤٥٥٢٧" at bounding box center [347, 175] width 76 height 10
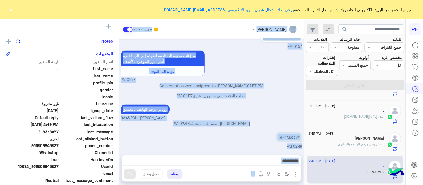
scroll to position [114, 0]
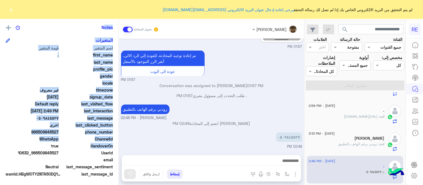
drag, startPoint x: 7, startPoint y: 131, endPoint x: 4, endPoint y: 142, distance: 11.6
click at [4, 142] on div ". يمكن الإرسال له غير معروف تاريخ الأشتراك : 03/28/2025 أولوية لم يتم التحديد ا…" at bounding box center [59, 101] width 119 height 163
click at [6, 142] on div "ChannelId WhatsApp" at bounding box center [59, 139] width 107 height 7
drag, startPoint x: 22, startPoint y: 132, endPoint x: 42, endPoint y: 130, distance: 20.2
click at [42, 130] on span "966509845527" at bounding box center [32, 132] width 53 height 6
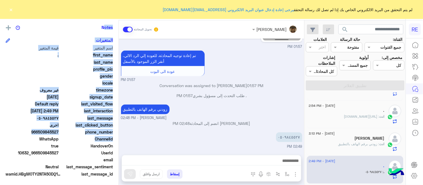
copy span "509845527"
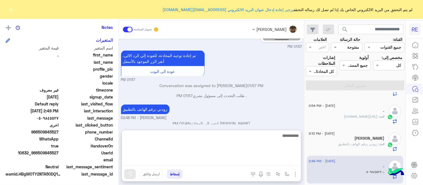
click at [234, 164] on textarea at bounding box center [211, 148] width 179 height 33
type textarea "**********"
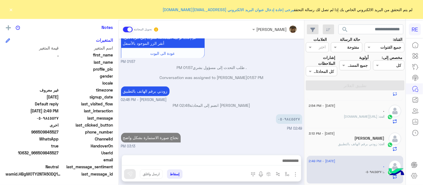
scroll to position [250, 0]
click at [233, 120] on div "Aug 22, 2025 مرحباً بك .، نأسف لمروركم بهذا، برجاء توضيح استفسارك الخاص وسيتم ا…" at bounding box center [211, 94] width 185 height 111
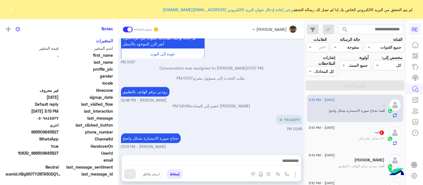
scroll to position [114, 0]
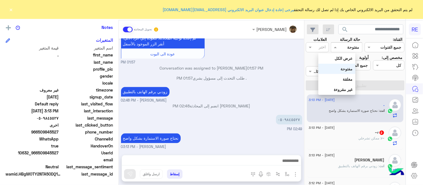
click at [347, 49] on input "text" at bounding box center [353, 48] width 13 height 6
click at [343, 60] on b "عرض الكل" at bounding box center [344, 58] width 18 height 5
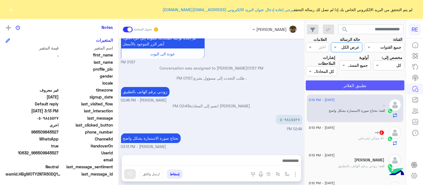
click at [345, 81] on button "تطبيق الفلاتر" at bounding box center [355, 86] width 99 height 10
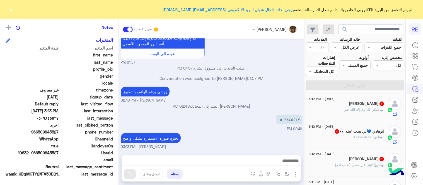
scroll to position [90, 0]
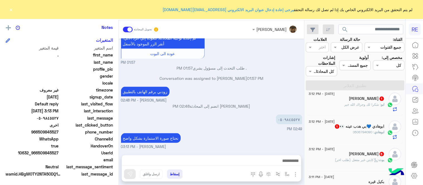
click at [342, 130] on div "ابوهادي : 0506794090" at bounding box center [347, 135] width 76 height 10
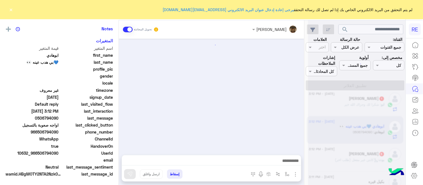
scroll to position [194, 0]
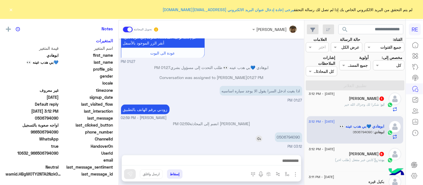
click at [275, 138] on p "0506794090" at bounding box center [288, 138] width 27 height 10
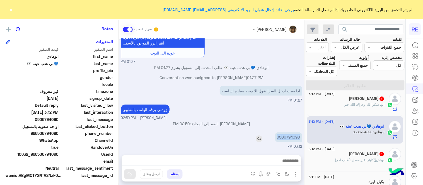
scroll to position [114, 0]
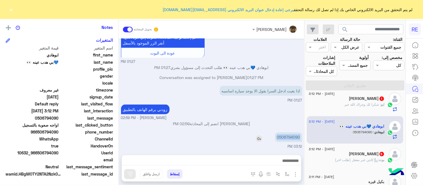
copy p "0506794090"
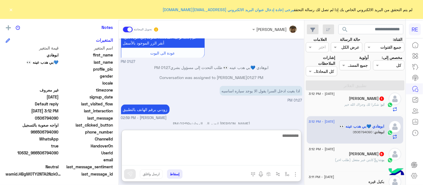
click at [219, 162] on textarea at bounding box center [211, 148] width 179 height 33
type textarea "**********"
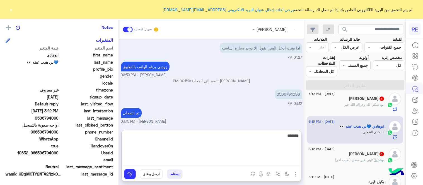
type textarea "*******"
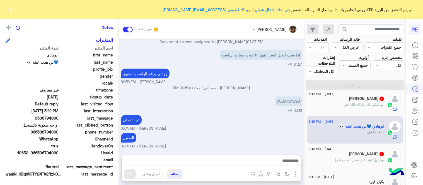
scroll to position [242, 0]
click at [313, 102] on div "ابو : شكرا لك وجزاك الله خير" at bounding box center [347, 107] width 76 height 10
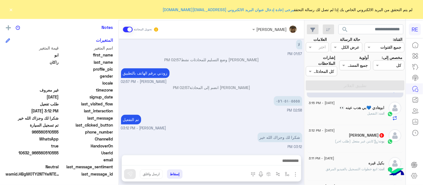
scroll to position [119, 0]
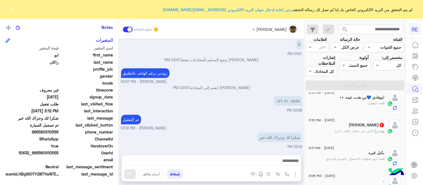
click at [345, 123] on div "راشد عبدالله 5" at bounding box center [347, 126] width 76 height 6
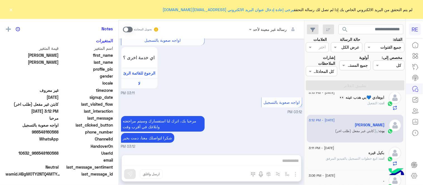
scroll to position [114, 0]
click at [123, 32] on span at bounding box center [128, 30] width 10 height 6
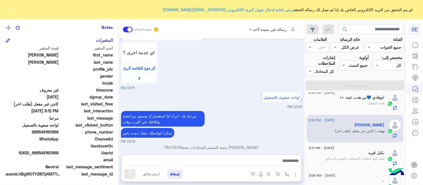
scroll to position [512, 0]
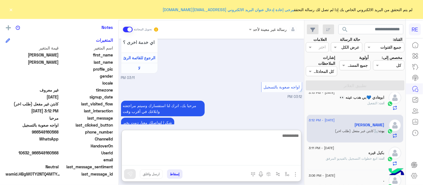
click at [168, 160] on textarea at bounding box center [211, 148] width 179 height 33
type textarea "**********"
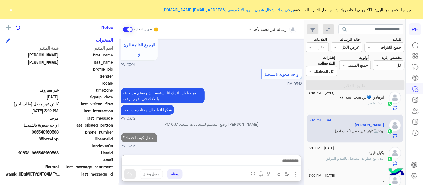
click at [239, 131] on div "رسالة غير معينة لأحد تحويل المحادثة Aug 22, 2025 مرحبا 03:10 PM اهلًا بك في تطب…" at bounding box center [211, 103] width 185 height 167
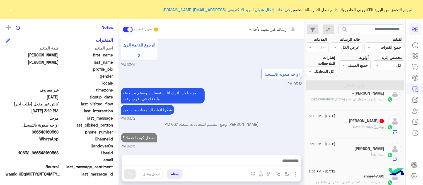
scroll to position [265, 0]
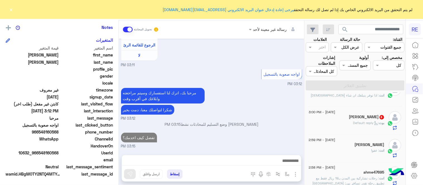
click at [344, 121] on div "بوت : Default reply" at bounding box center [347, 126] width 76 height 10
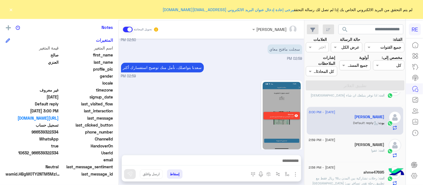
scroll to position [382, 0]
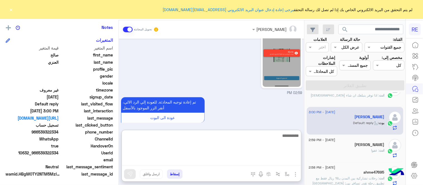
click at [224, 165] on textarea at bounding box center [211, 148] width 179 height 33
type textarea "**********"
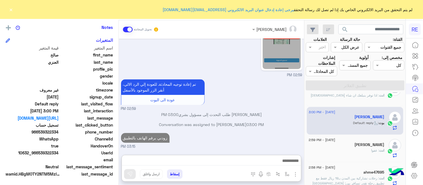
scroll to position [400, 0]
click at [269, 113] on div "Aug 22, 2025 كابتن � 02:50 PM اختر احد الخدمات التالية: 02:50 PM تسجيل حساب 02:…" at bounding box center [211, 94] width 185 height 111
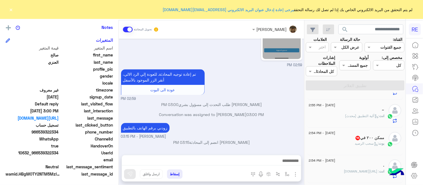
scroll to position [386, 0]
click at [344, 141] on div "بوت : سحب الرصيد" at bounding box center [347, 144] width 76 height 10
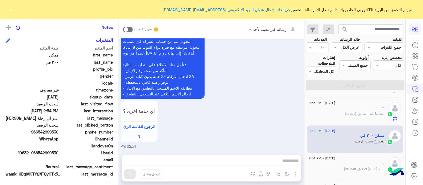
click at [123, 32] on span at bounding box center [128, 30] width 10 height 6
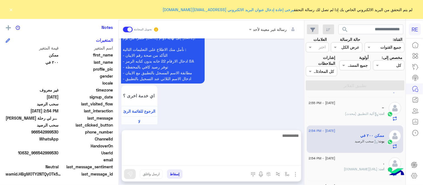
click at [182, 161] on textarea at bounding box center [211, 148] width 179 height 33
type textarea "**********"
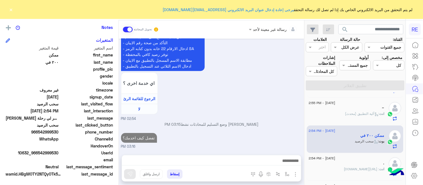
click at [257, 121] on div "Aug 22, 2025 Conversation was assigned to Zahraa Alfadhl 02:54 PM عودة الى البو…" at bounding box center [211, 94] width 185 height 111
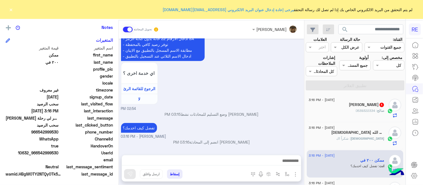
click at [324, 137] on div "لاإله : شكراً اك" at bounding box center [347, 141] width 76 height 10
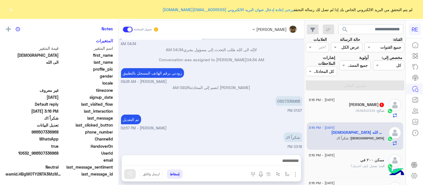
click at [324, 137] on div "لاإله : شكراً اك" at bounding box center [347, 141] width 76 height 10
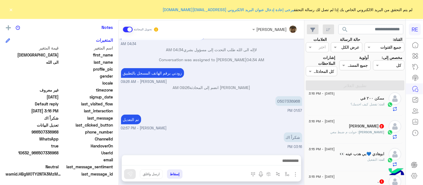
click at [349, 130] on span ": حولت م ضبط معي" at bounding box center [345, 132] width 28 height 4
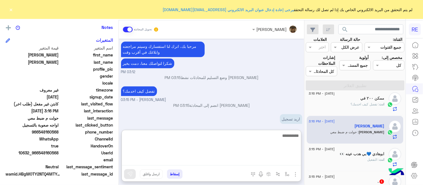
click at [255, 162] on textarea at bounding box center [211, 148] width 179 height 33
type textarea "**********"
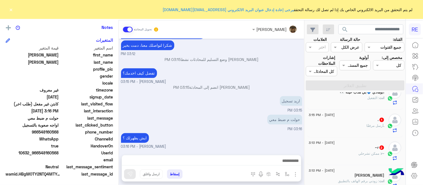
click at [313, 124] on div ". أرسل مرفقًا" at bounding box center [347, 129] width 76 height 10
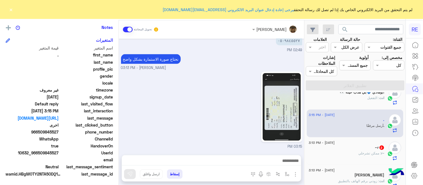
drag, startPoint x: 22, startPoint y: 132, endPoint x: 43, endPoint y: 132, distance: 20.4
click at [43, 132] on div "phone_number 966509845527" at bounding box center [59, 132] width 107 height 7
copy span "509845527"
click at [263, 82] on img at bounding box center [282, 107] width 38 height 68
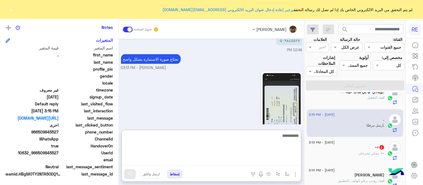
click at [237, 158] on textarea at bounding box center [211, 148] width 179 height 33
type textarea "**********"
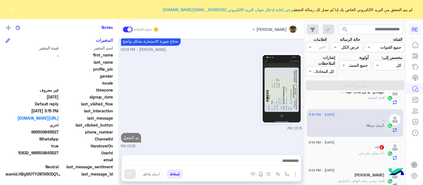
scroll to position [211, 0]
click at [214, 117] on div "Aug 22, 2025 سعدنا بتواصلك، نأمل منك توضيح استفسارك أكثر 01:57 PM 01:57 PM تم إ…" at bounding box center [211, 94] width 185 height 111
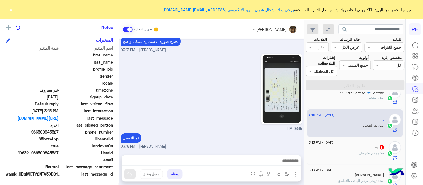
scroll to position [0, 0]
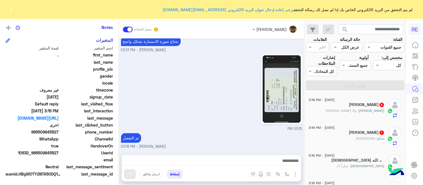
click at [327, 103] on div "راشد عبدالله 3" at bounding box center [347, 106] width 76 height 6
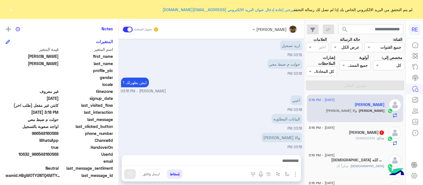
scroll to position [114, 0]
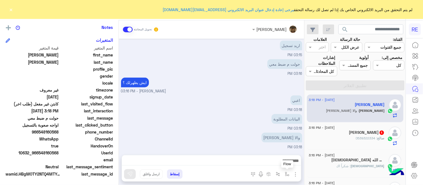
click at [283, 177] on button "button" at bounding box center [287, 174] width 9 height 9
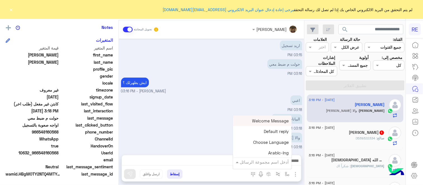
click at [251, 163] on input "text" at bounding box center [270, 162] width 38 height 6
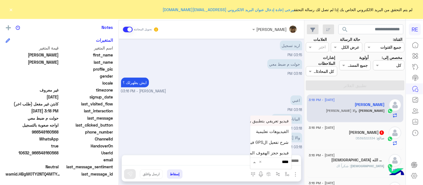
type input "*****"
click at [255, 153] on span "فيديو تسجيل سيارة" at bounding box center [272, 152] width 34 height 5
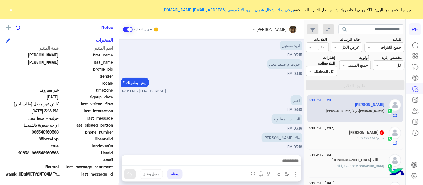
type textarea "**********"
click at [124, 171] on button at bounding box center [130, 175] width 12 height 10
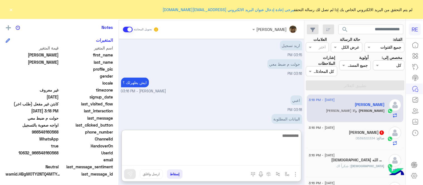
click at [192, 161] on textarea at bounding box center [211, 148] width 179 height 33
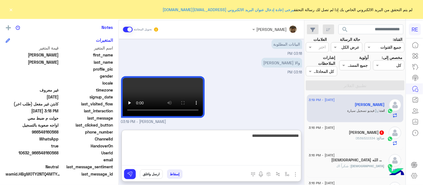
type textarea "**********"
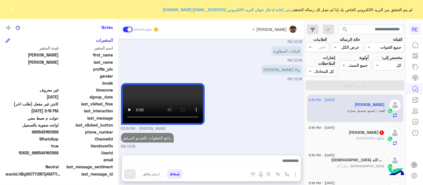
scroll to position [165, 0]
click at [354, 136] on div "صالح : 0539322334" at bounding box center [347, 141] width 76 height 10
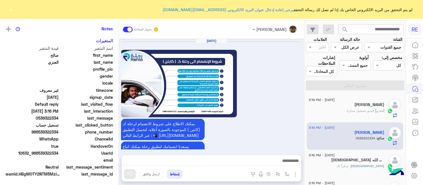
scroll to position [361, 0]
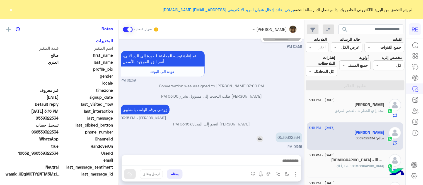
click at [276, 138] on p "0539322334" at bounding box center [289, 138] width 26 height 10
copy p "0539322334"
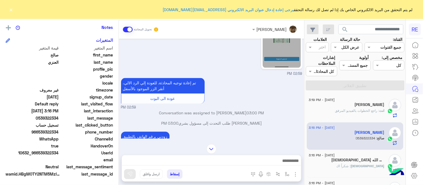
scroll to position [361, 0]
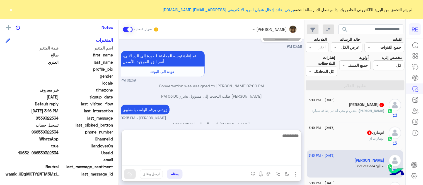
click at [255, 158] on textarea at bounding box center [211, 148] width 179 height 33
type textarea "**********"
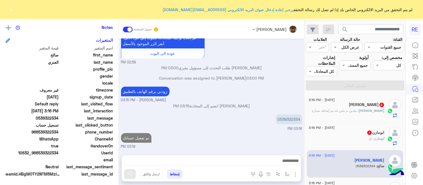
click at [224, 103] on div "Aug 22, 2025 يمكنك الاطلاع على شروط الانضمام لرحلة ك (كابتن ) الموجودة بالصورة …" at bounding box center [211, 94] width 185 height 111
click at [341, 103] on div "راشد عبدالله 3" at bounding box center [347, 106] width 76 height 6
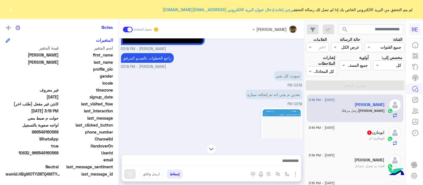
scroll to position [175, 0]
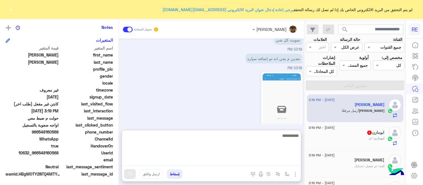
click at [173, 158] on textarea at bounding box center [211, 148] width 179 height 33
type textarea "**********"
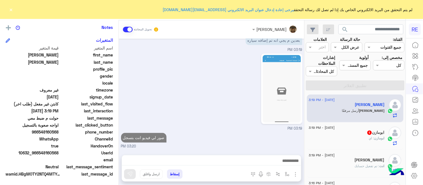
scroll to position [192, 0]
click at [219, 121] on div "Aug 22, 2025 حولت م ضبط معي 03:16 PM ايش يظهرلك ؟ عبير زكريا - 03:16 PM اعبي 03…" at bounding box center [211, 94] width 185 height 111
click at [333, 136] on div "ابومازن : اي" at bounding box center [347, 141] width 76 height 10
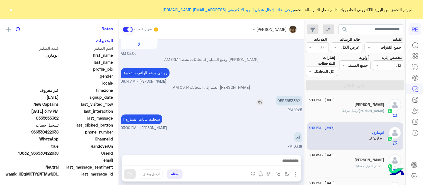
scroll to position [114, 0]
click at [276, 100] on p "0555653362" at bounding box center [289, 101] width 26 height 10
copy p "0555653362"
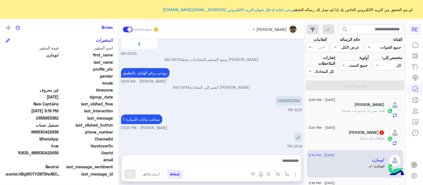
click at [220, 157] on div at bounding box center [211, 163] width 179 height 14
drag, startPoint x: 220, startPoint y: 157, endPoint x: 222, endPoint y: 164, distance: 7.0
click at [222, 164] on div at bounding box center [211, 163] width 179 height 14
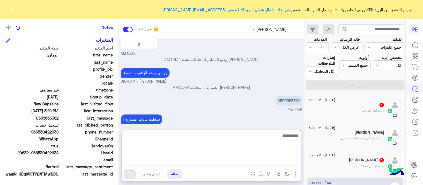
click at [222, 164] on textarea at bounding box center [211, 148] width 179 height 33
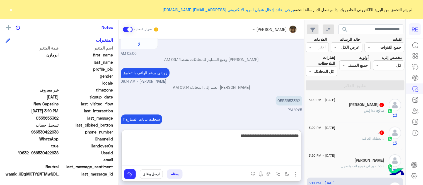
click at [282, 137] on textarea "**********" at bounding box center [211, 148] width 179 height 33
type textarea "**********"
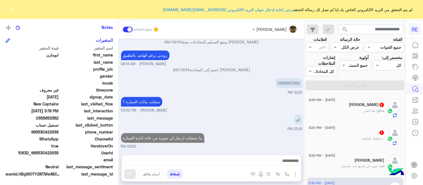
scroll to position [330, 0]
click at [346, 131] on div ". 1" at bounding box center [347, 134] width 76 height 6
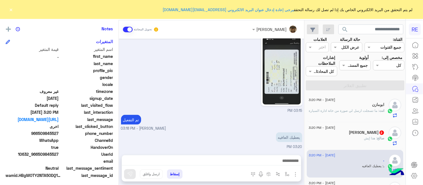
scroll to position [114, 0]
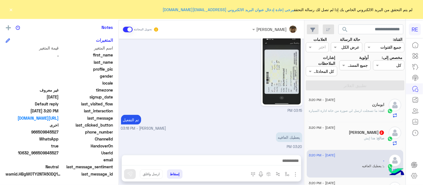
click at [331, 131] on div "صالح العنزي 2" at bounding box center [347, 134] width 76 height 6
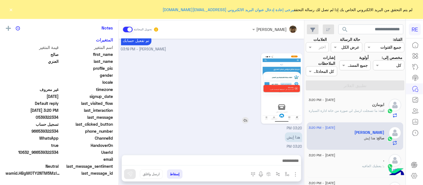
scroll to position [113, 0]
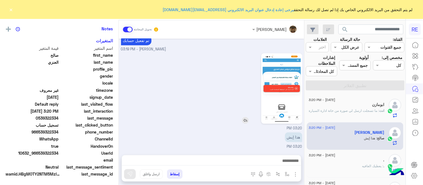
click at [265, 89] on img at bounding box center [282, 89] width 38 height 68
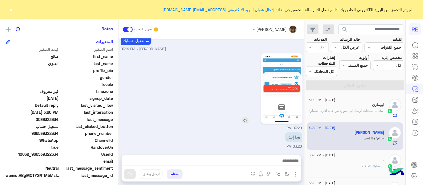
scroll to position [114, 0]
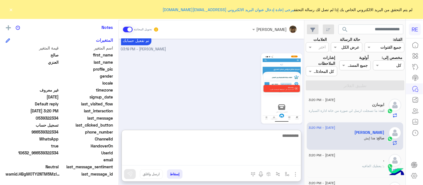
click at [272, 163] on textarea at bounding box center [211, 148] width 179 height 33
type textarea "**********"
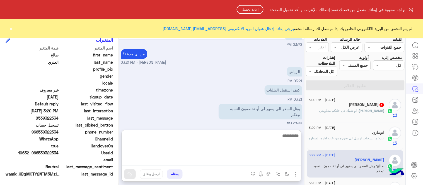
scroll to position [298, 0]
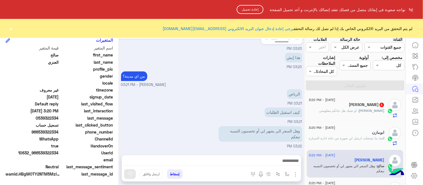
click at [240, 82] on html "RE نواجه صعوبة فى إبقائك متصل من فضلك تفقد إتصالك بالإنترنت و أعد تحميل الصفحة …" at bounding box center [211, 92] width 423 height 185
click at [250, 11] on button "إعادة تحميل" at bounding box center [250, 9] width 27 height 9
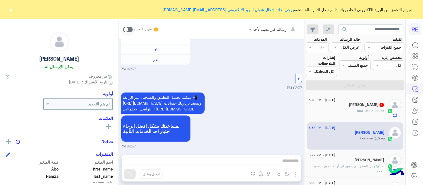
click at [13, 10] on button "×" at bounding box center [11, 10] width 6 height 6
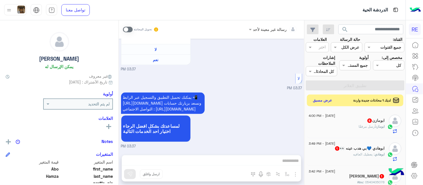
click at [311, 97] on button "عرض مسبق" at bounding box center [322, 101] width 23 height 8
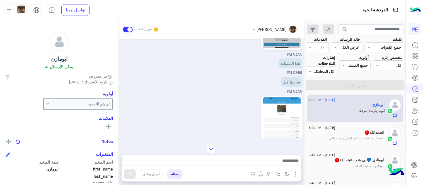
scroll to position [740, 0]
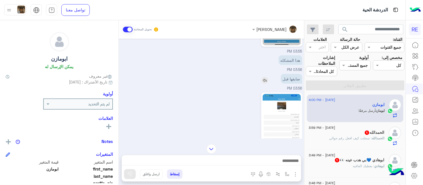
click at [262, 84] on img at bounding box center [265, 80] width 7 height 7
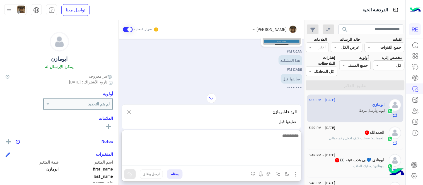
click at [216, 166] on textarea at bounding box center [211, 148] width 179 height 33
type textarea "*"
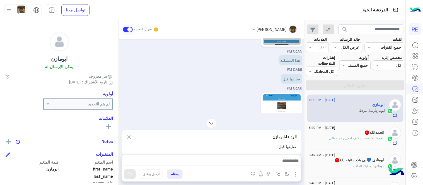
click at [119, 110] on div "[PERSON_NAME] تحويل المحادثة [DATE] سلام عليكم لم يقبل معي التطبيق 01:30 AM وعل…" at bounding box center [211, 103] width 185 height 167
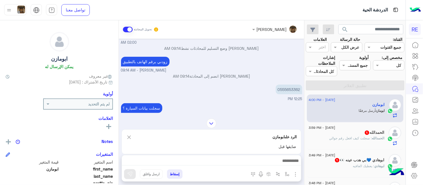
scroll to position [542, 0]
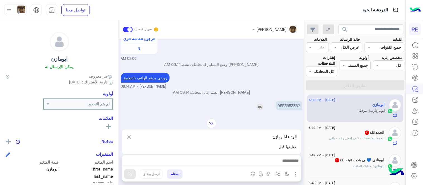
click at [276, 110] on p "0555653362" at bounding box center [289, 106] width 26 height 10
copy p "0555653362"
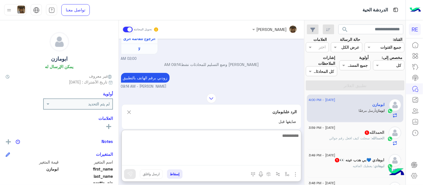
click at [233, 160] on textarea at bounding box center [211, 148] width 179 height 33
type textarea "*"
type textarea "**********"
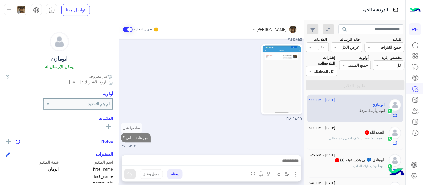
scroll to position [883, 0]
click at [332, 136] on p "ال[PERSON_NAME] : سجلت كيف افعل رقم جوالي" at bounding box center [357, 138] width 55 height 5
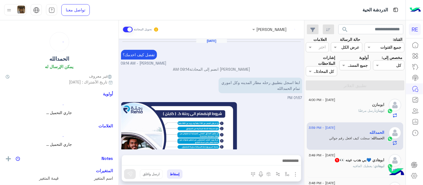
scroll to position [216, 0]
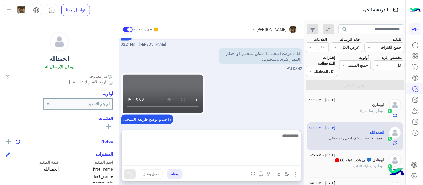
click at [232, 161] on textarea at bounding box center [211, 148] width 179 height 33
type textarea "**********"
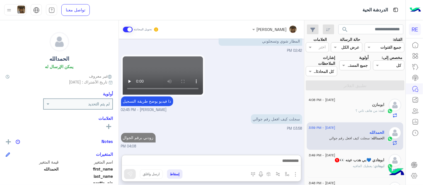
scroll to position [243, 0]
click at [332, 103] on div "ابومازن" at bounding box center [347, 106] width 76 height 6
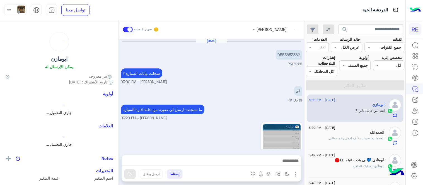
scroll to position [274, 0]
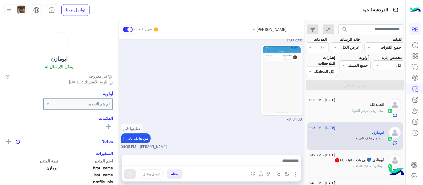
click at [338, 158] on h5 "ابوهادي 💙بي هدب عينه 👀 1" at bounding box center [360, 160] width 50 height 5
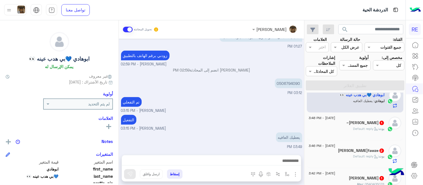
scroll to position [69, 0]
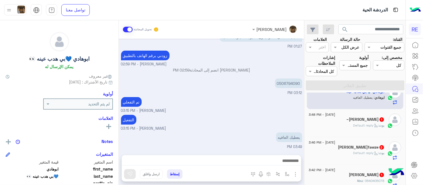
click at [334, 117] on div "~[PERSON_NAME] 1" at bounding box center [347, 120] width 76 height 6
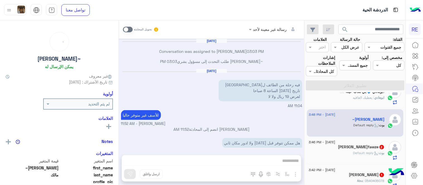
scroll to position [85, 0]
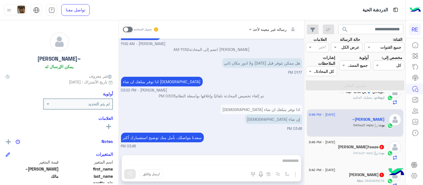
click at [319, 145] on div "[PERSON_NAME]fawze 2" at bounding box center [347, 148] width 76 height 6
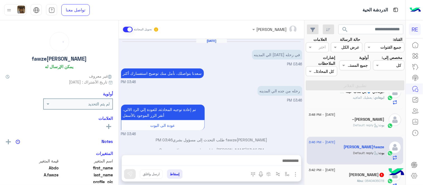
scroll to position [8, 0]
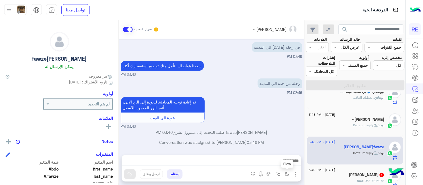
click at [285, 176] on img "button" at bounding box center [287, 174] width 4 height 4
click at [256, 168] on div "أدخل اسم مجموعة الرسائل" at bounding box center [262, 162] width 59 height 15
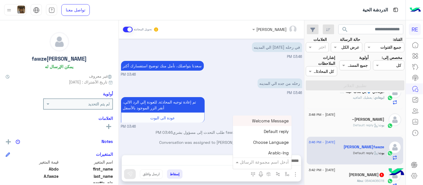
click at [253, 165] on input "text" at bounding box center [270, 162] width 38 height 6
type input "**"
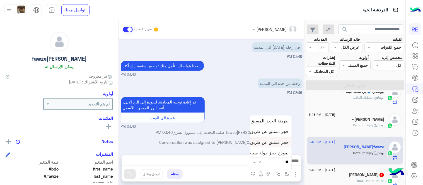
click at [245, 144] on span "حجز مسبق عن طريق التطبيق" at bounding box center [262, 142] width 54 height 5
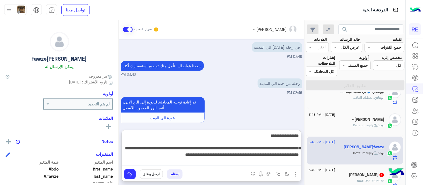
click at [151, 160] on textarea "**********" at bounding box center [211, 148] width 179 height 33
click at [127, 156] on textarea "**********" at bounding box center [211, 148] width 179 height 33
type textarea "**********"
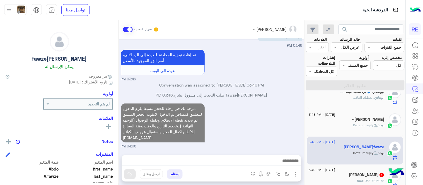
scroll to position [55, 0]
click at [221, 102] on div "مرحبا بك في رحلة للحجز مسبقا يلزم الدخول للتطبيق كمسافر ثم الدخول لايقونة الحجز…" at bounding box center [211, 125] width 181 height 47
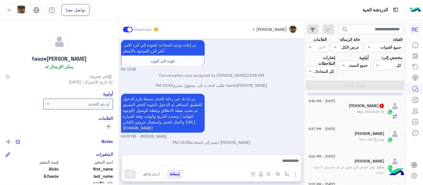
scroll to position [139, 0]
click at [349, 103] on div "[PERSON_NAME] 1" at bounding box center [347, 106] width 76 height 6
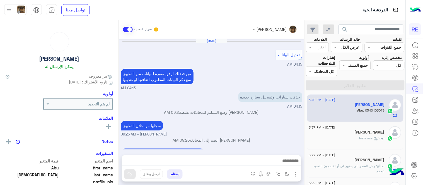
scroll to position [102, 0]
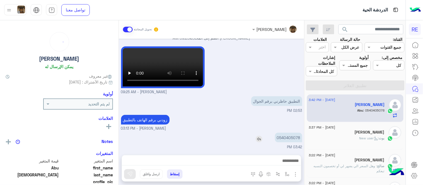
click at [275, 140] on p "0540405078" at bounding box center [288, 138] width 27 height 10
copy p "0540405078"
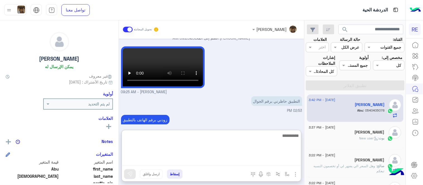
click at [209, 158] on textarea at bounding box center [211, 148] width 179 height 33
type textarea "********"
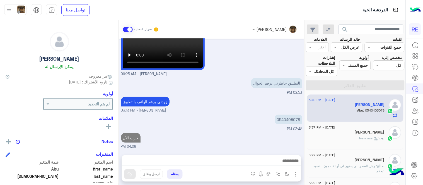
scroll to position [120, 0]
click at [210, 121] on div "[DATE] تعديل البيانات 04:15 AM من فضلك ارفق صورة للبيانات من التطبيق مع ذكر الب…" at bounding box center [211, 94] width 185 height 111
click at [317, 158] on div "[PERSON_NAME]" at bounding box center [347, 161] width 76 height 6
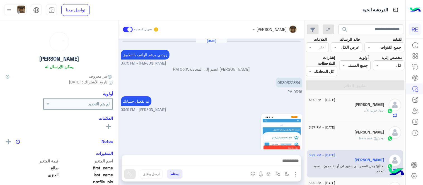
scroll to position [140, 0]
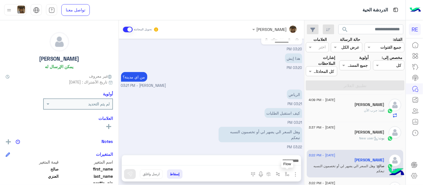
click at [285, 174] on img "button" at bounding box center [287, 174] width 4 height 4
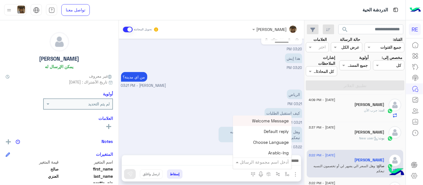
click at [253, 162] on input "text" at bounding box center [270, 162] width 38 height 6
type input "*"
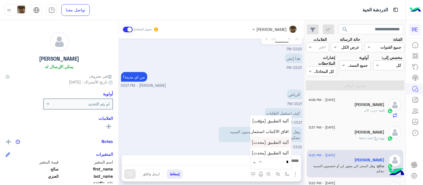
click at [252, 142] on span "آلية التطبيق (محدث)" at bounding box center [270, 142] width 37 height 5
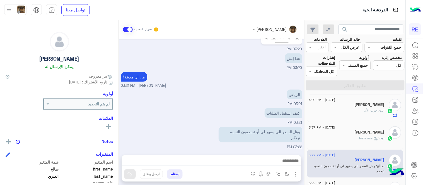
type textarea "**********"
click at [124, 172] on button at bounding box center [130, 175] width 12 height 10
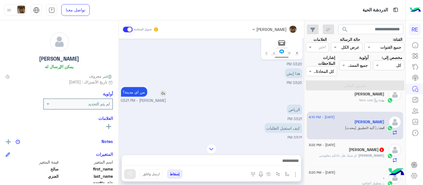
scroll to position [134, 0]
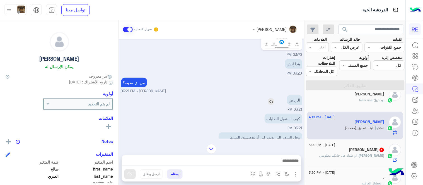
click at [268, 100] on img at bounding box center [271, 101] width 7 height 7
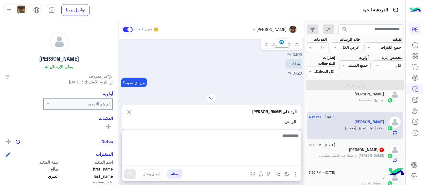
click at [214, 162] on textarea at bounding box center [211, 148] width 179 height 33
type textarea "**********"
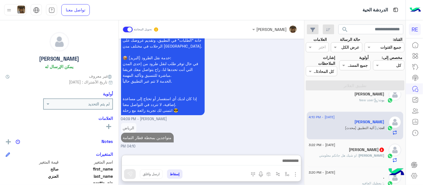
scroll to position [423, 0]
click at [358, 144] on div "[DATE] - 3:22 PM" at bounding box center [347, 146] width 76 height 4
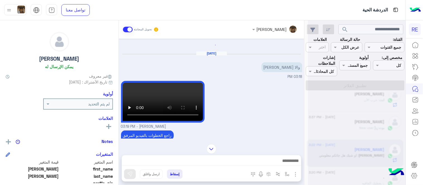
scroll to position [171, 0]
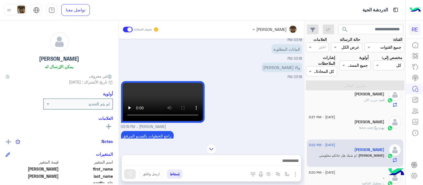
click at [119, 94] on div "[DATE] اواجه صعوبة بالتسجيل 03:12 PM مرحبا بك، اترك لنا استفسارك وسيتم مراجعته …" at bounding box center [211, 89] width 185 height 100
drag, startPoint x: 104, startPoint y: 94, endPoint x: 103, endPoint y: 88, distance: 5.3
click at [119, 88] on div "[DATE] اواجه صعوبة بالتسجيل 03:12 PM مرحبا بك، اترك لنا استفسارك وسيتم مراجعته …" at bounding box center [211, 89] width 185 height 100
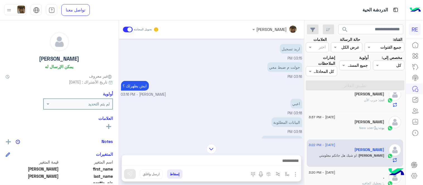
scroll to position [90, 0]
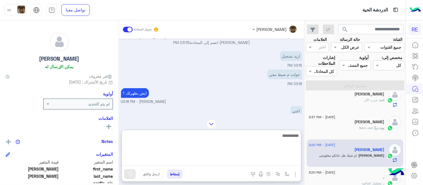
click at [212, 160] on textarea at bounding box center [211, 148] width 179 height 33
type textarea "*"
type textarea "**********"
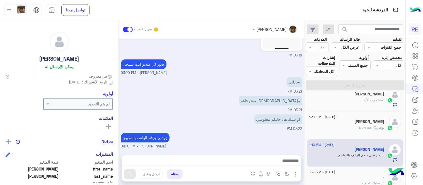
scroll to position [376, 0]
click at [260, 124] on div "[PERSON_NAME] تحويل المحادثة [DATE] اواجه صعوبة بالتسجيل 03:12 PM مرحبا بك، اتر…" at bounding box center [211, 103] width 185 height 167
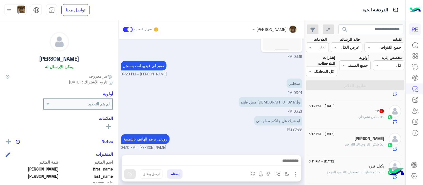
scroll to position [334, 0]
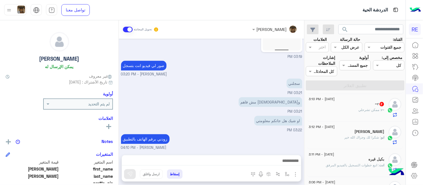
click at [352, 108] on div "~r : ممكن تشرحلي" at bounding box center [347, 113] width 76 height 10
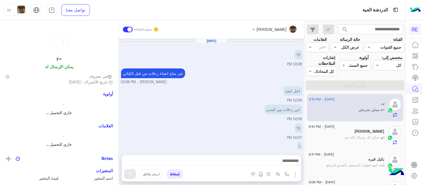
scroll to position [304, 0]
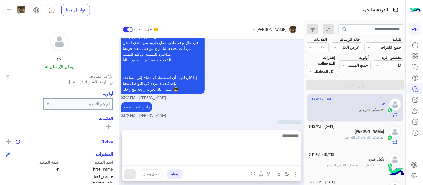
click at [151, 162] on textarea at bounding box center [211, 148] width 179 height 33
type textarea "**********"
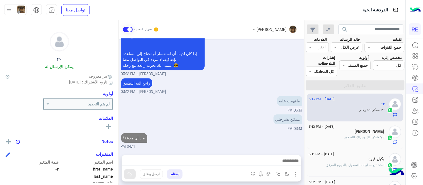
click at [251, 105] on div "[DATE] !!؟ 02:46 PM غير متاح انشاء رحلات من قبل [PERSON_NAME] - 02:56 PM اجل كي…" at bounding box center [211, 94] width 185 height 111
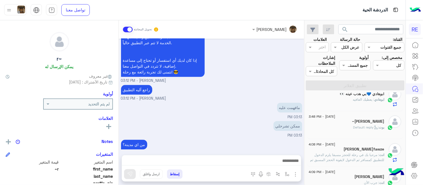
scroll to position [0, 0]
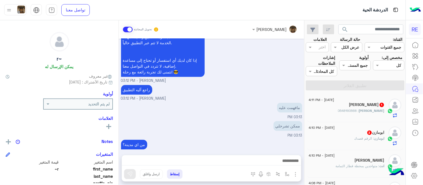
click at [311, 136] on div "ابومازن : الرقم قصدك" at bounding box center [347, 141] width 76 height 10
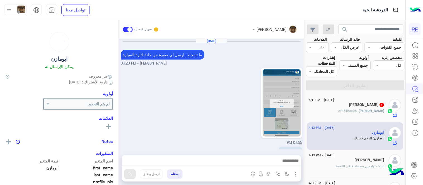
scroll to position [274, 0]
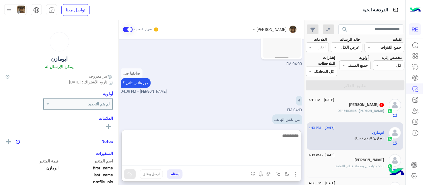
click at [213, 161] on textarea at bounding box center [211, 148] width 179 height 33
type textarea "*********"
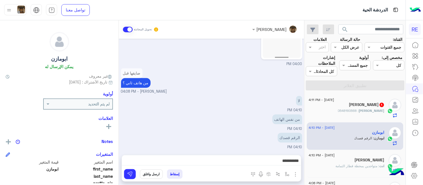
click at [225, 97] on div "لا 04:10 PM" at bounding box center [211, 104] width 181 height 19
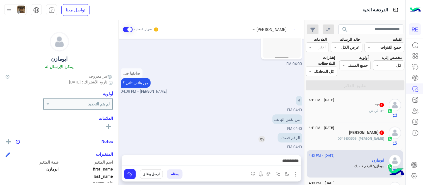
click at [259, 138] on img at bounding box center [262, 139] width 7 height 7
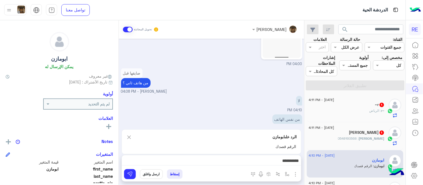
click at [249, 156] on div "*********" at bounding box center [211, 163] width 179 height 14
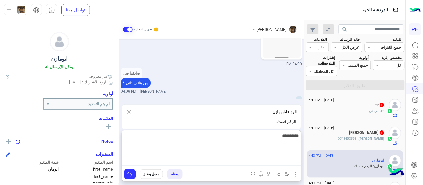
click at [251, 165] on textarea "*********" at bounding box center [211, 148] width 179 height 33
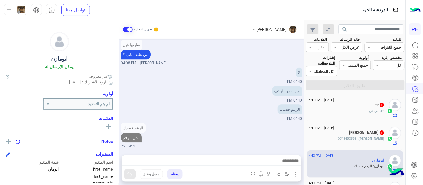
scroll to position [317, 0]
click at [345, 136] on div "[PERSON_NAME] : 0548160568" at bounding box center [347, 141] width 76 height 10
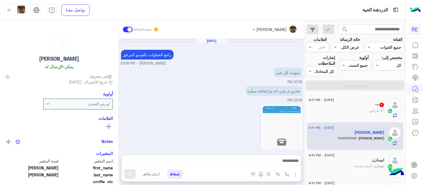
scroll to position [143, 0]
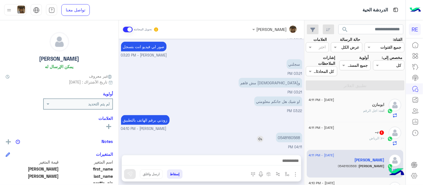
click at [276, 134] on p "0548160568" at bounding box center [289, 138] width 26 height 10
copy p "0548160568"
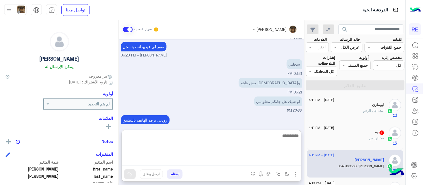
click at [214, 161] on textarea at bounding box center [211, 148] width 179 height 33
type textarea "********"
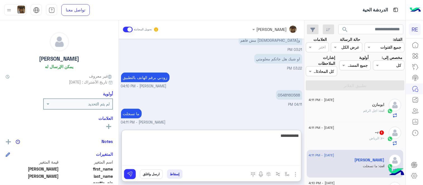
type textarea "**********"
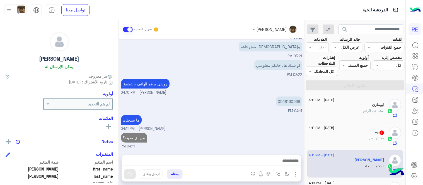
click at [243, 107] on div "[DATE] راجع الخطوات بالفيديو المرفق [PERSON_NAME] - 03:19 PM سويت كل شي 03:19 P…" at bounding box center [211, 94] width 185 height 111
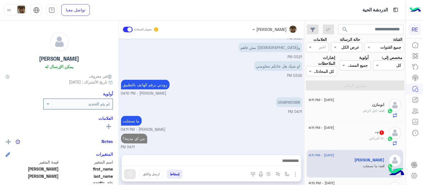
drag, startPoint x: 243, startPoint y: 107, endPoint x: 330, endPoint y: 1, distance: 136.9
click at [330, 1] on div "الدردشة الحية تواصل معنا مركز المساعدة عربي English search القناة: القناه جميع …" at bounding box center [203, 92] width 406 height 185
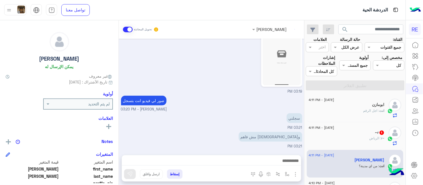
click at [230, 115] on div "[DATE] راجع الخطوات بالفيديو المرفق [PERSON_NAME] - 03:19 PM سويت كل شي 03:19 P…" at bounding box center [211, 94] width 185 height 111
